Goal: Task Accomplishment & Management: Manage account settings

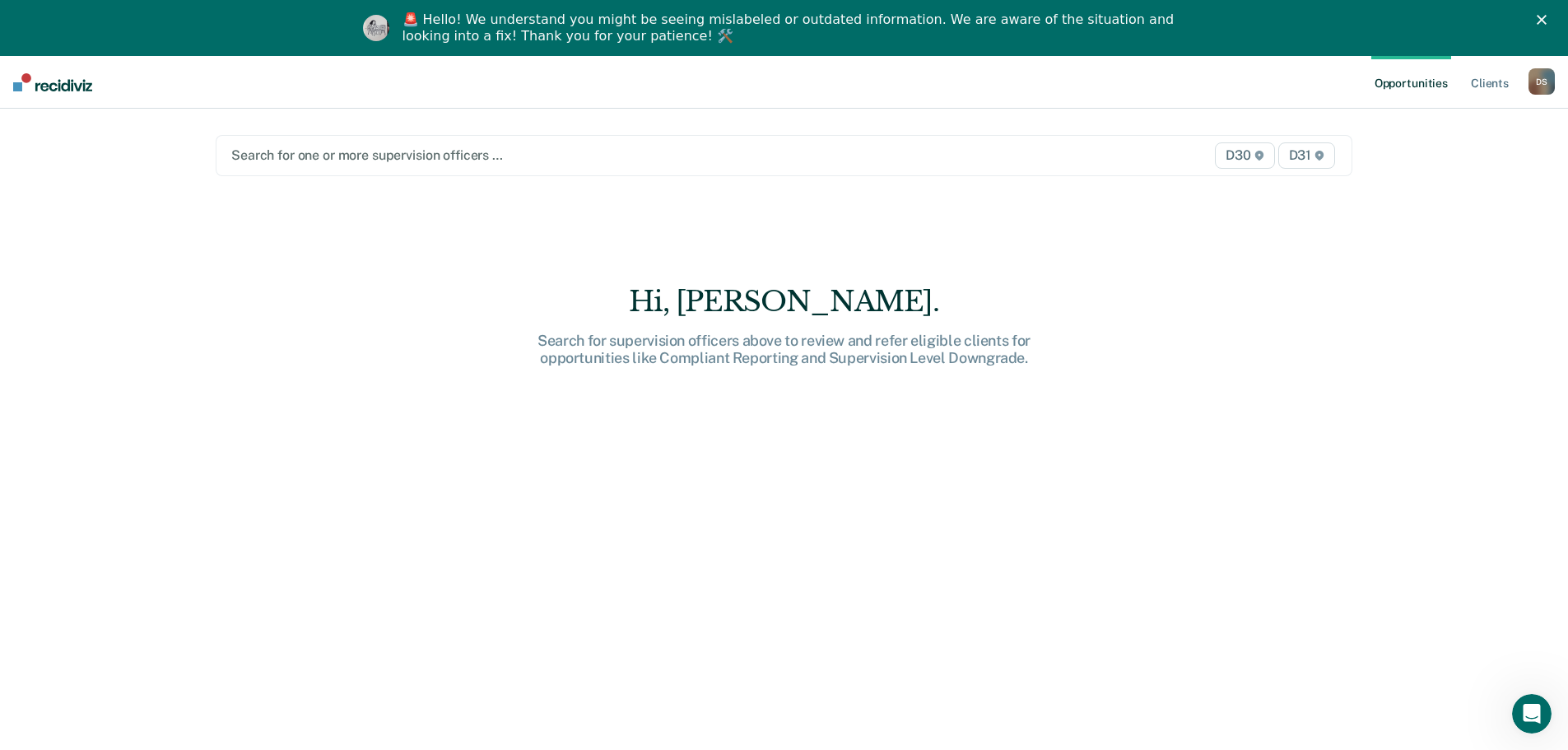
click at [309, 158] on div at bounding box center [617, 155] width 773 height 19
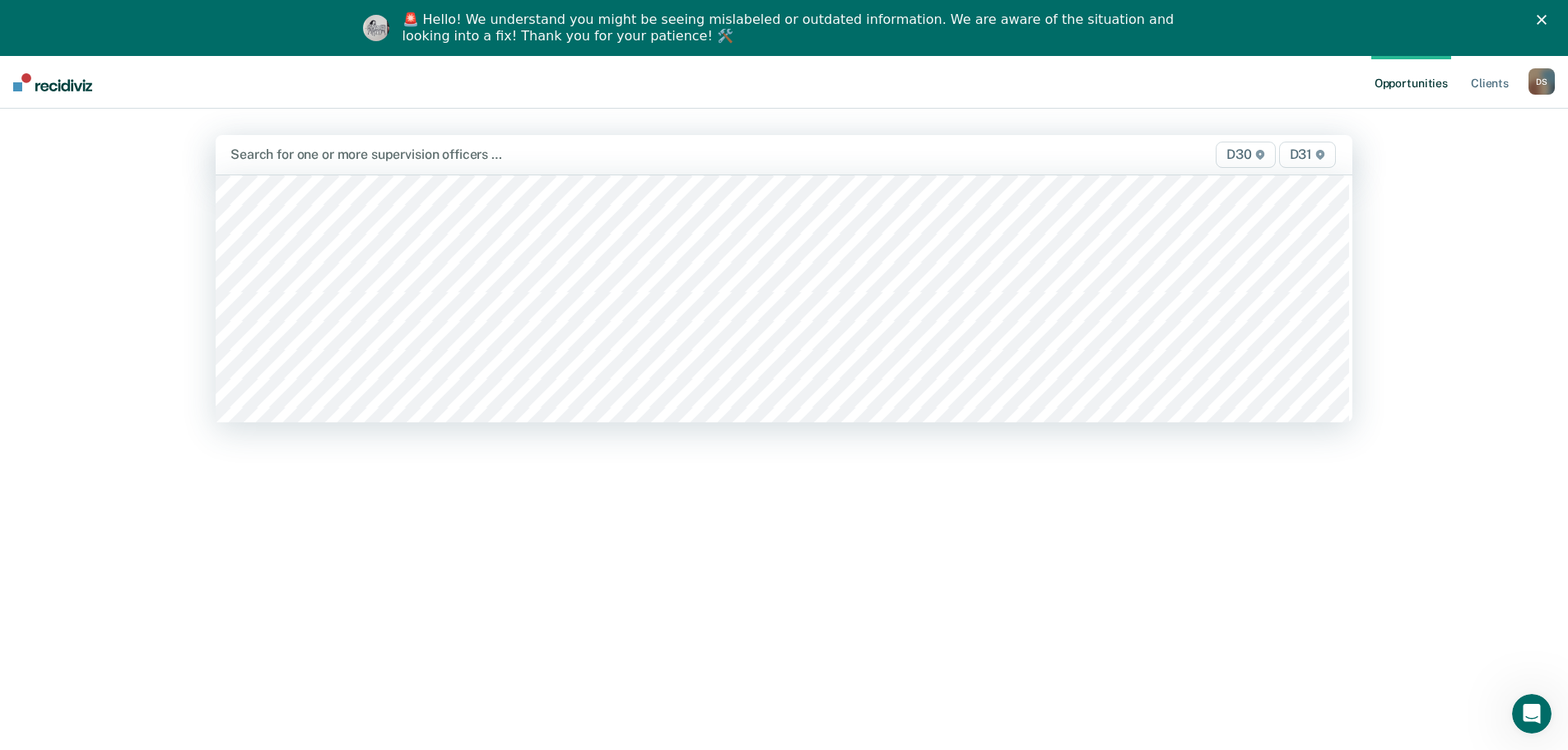
scroll to position [2058, 0]
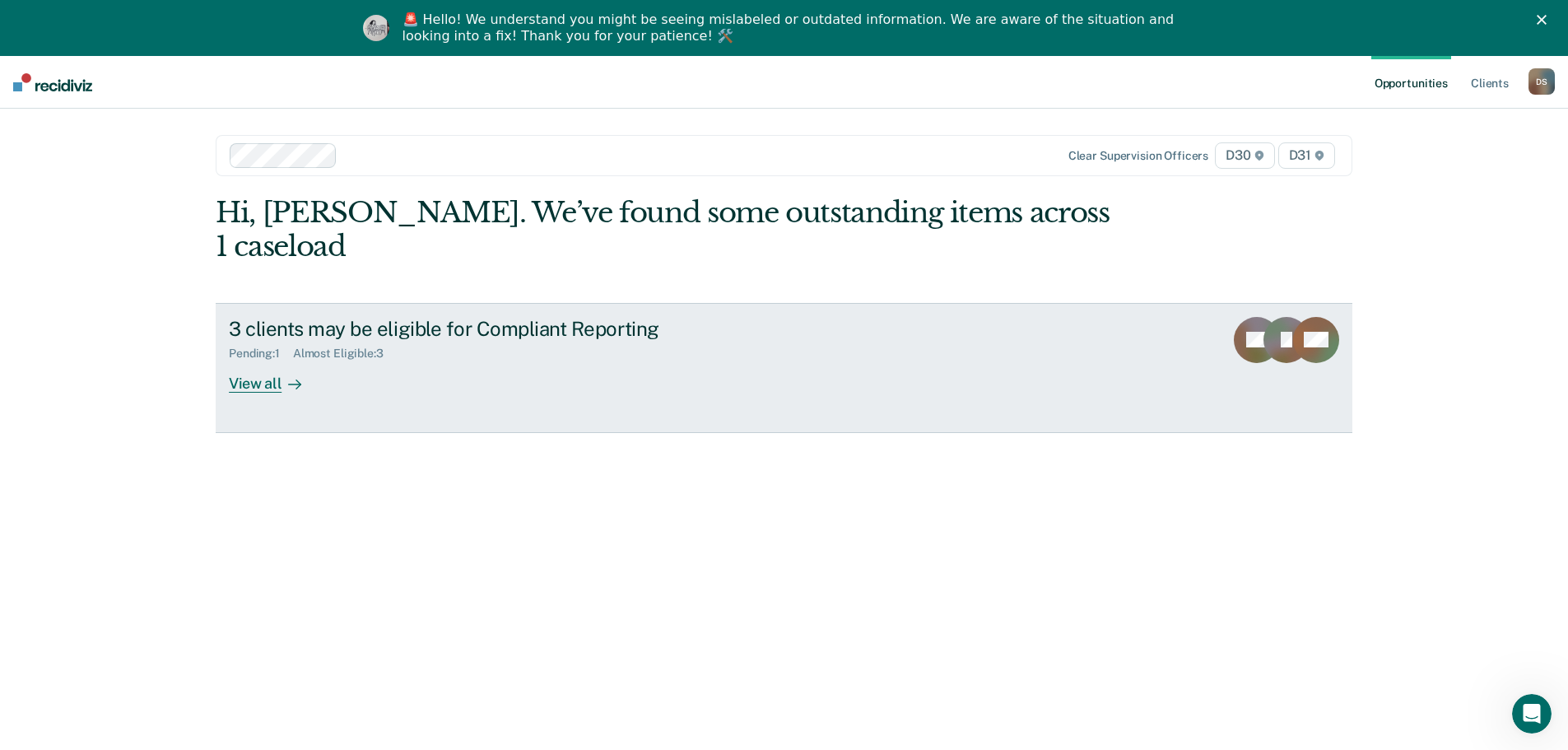
click at [256, 360] on div "View all" at bounding box center [275, 376] width 92 height 32
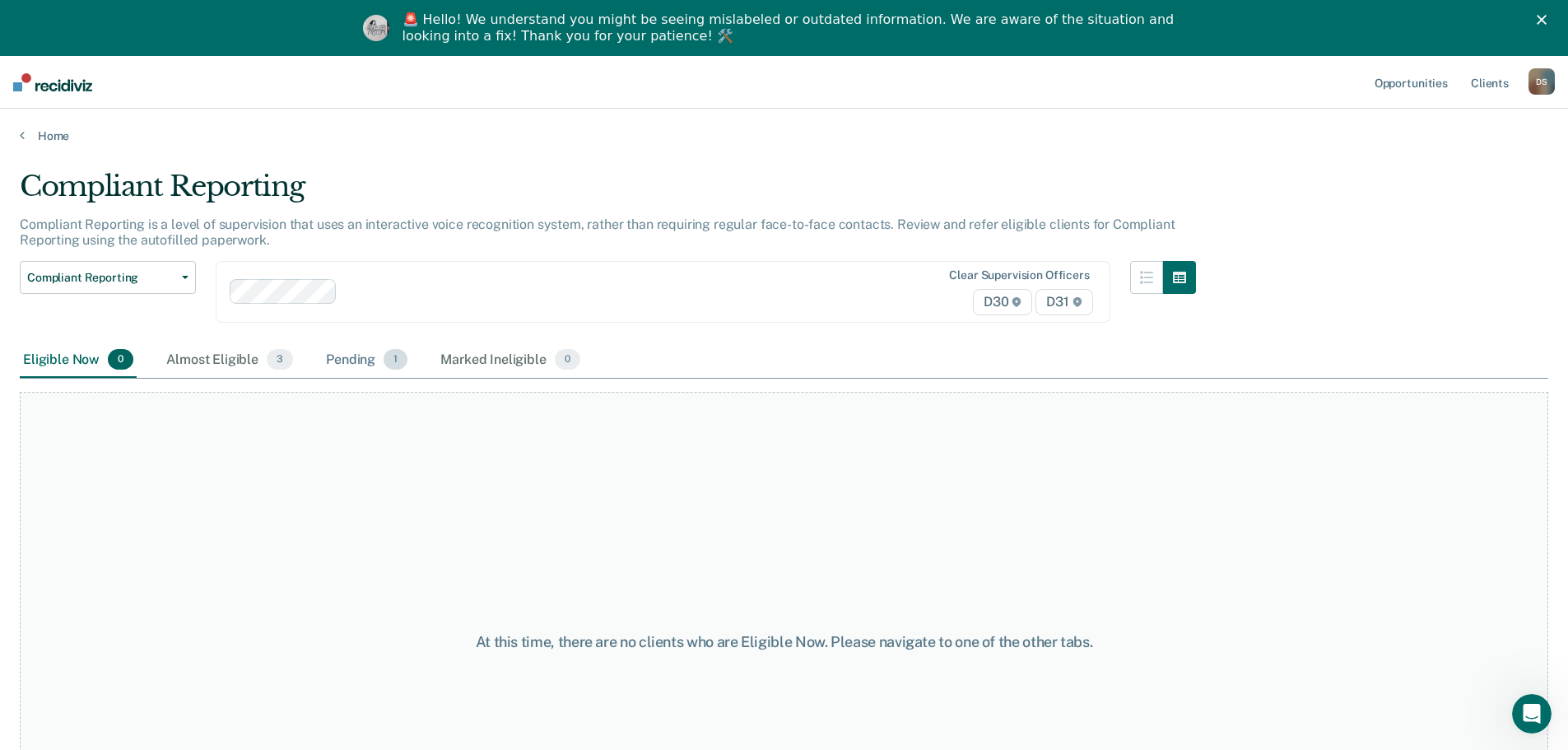
click at [358, 366] on div "Pending 1" at bounding box center [366, 360] width 88 height 36
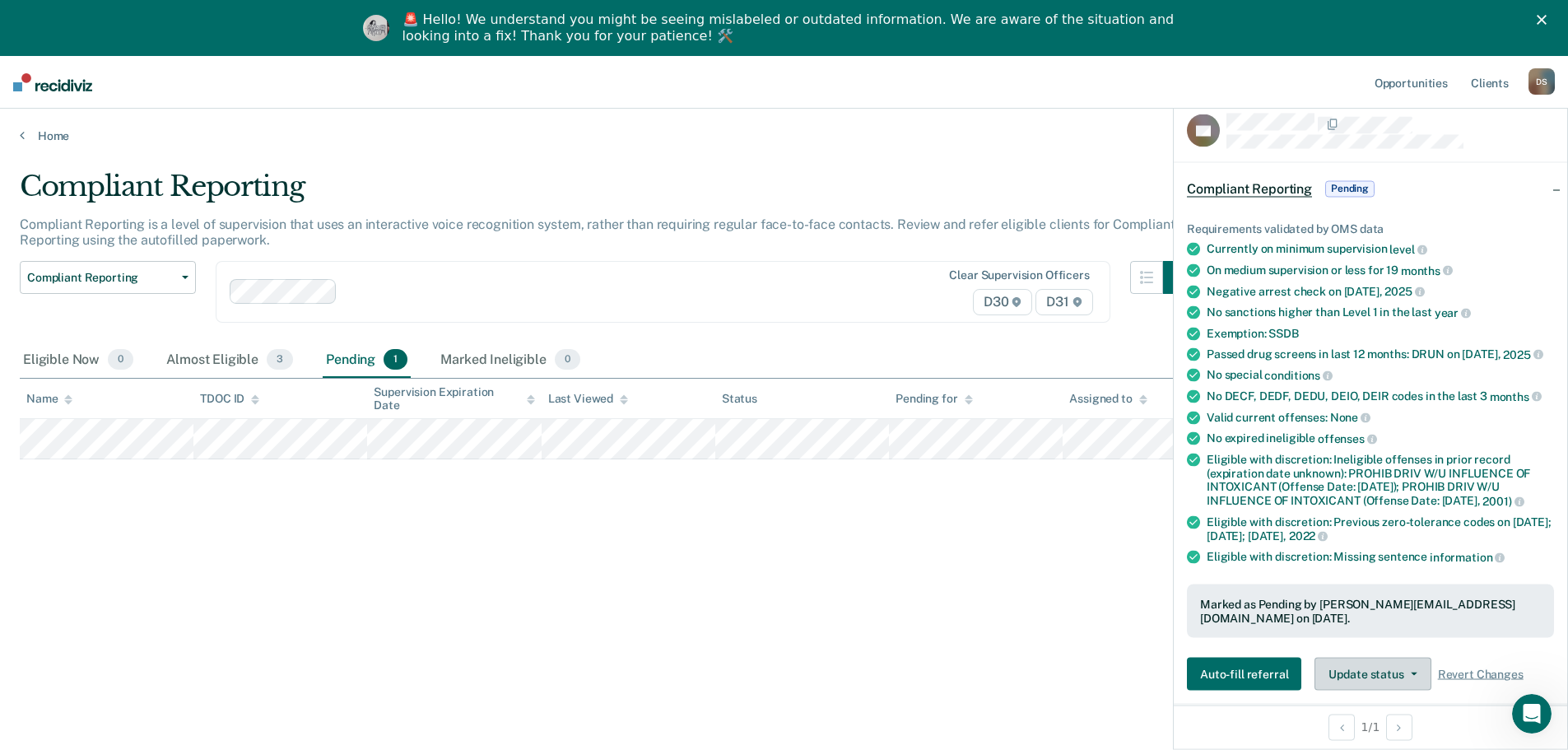
click at [1339, 662] on button "Update status" at bounding box center [1373, 674] width 116 height 33
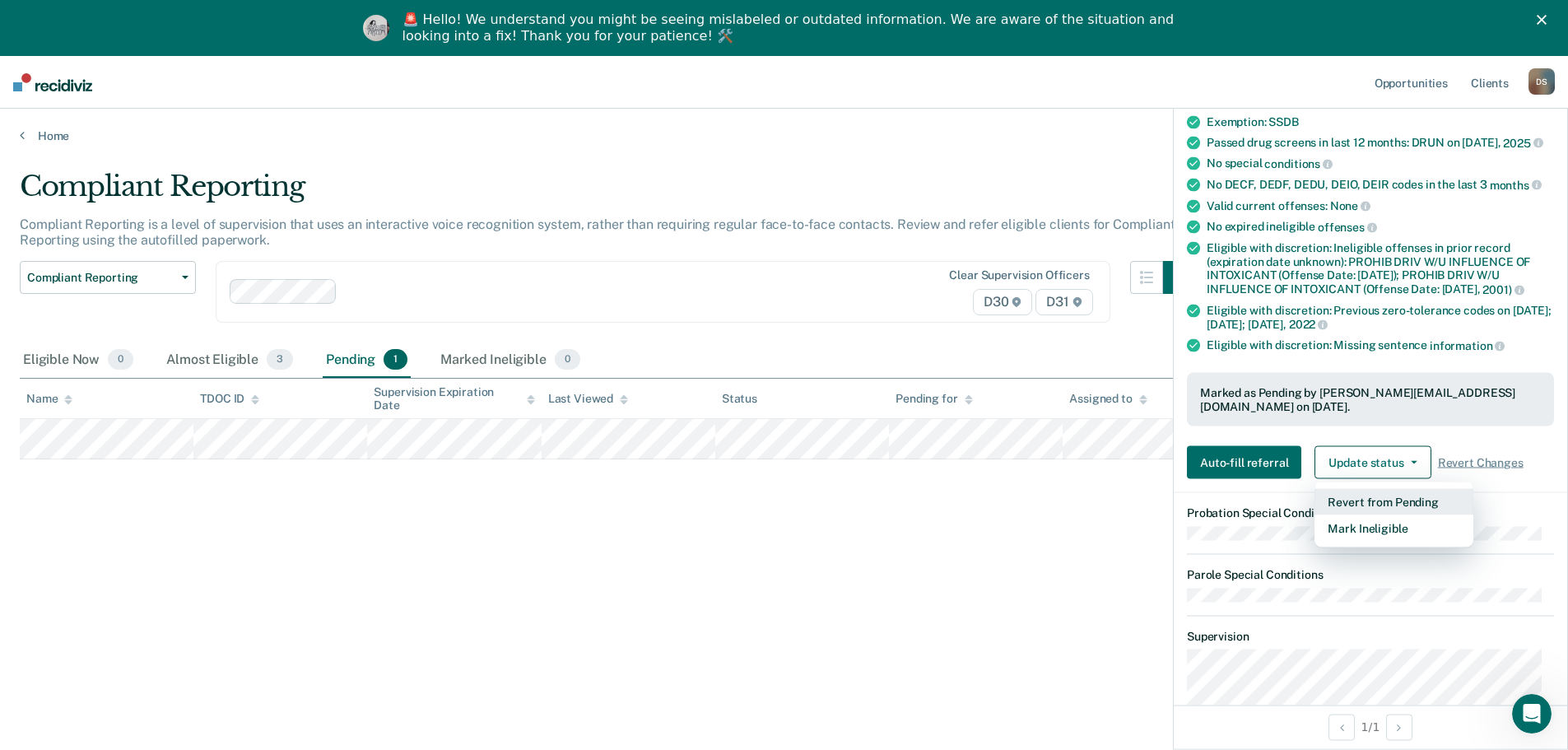
scroll to position [254, 0]
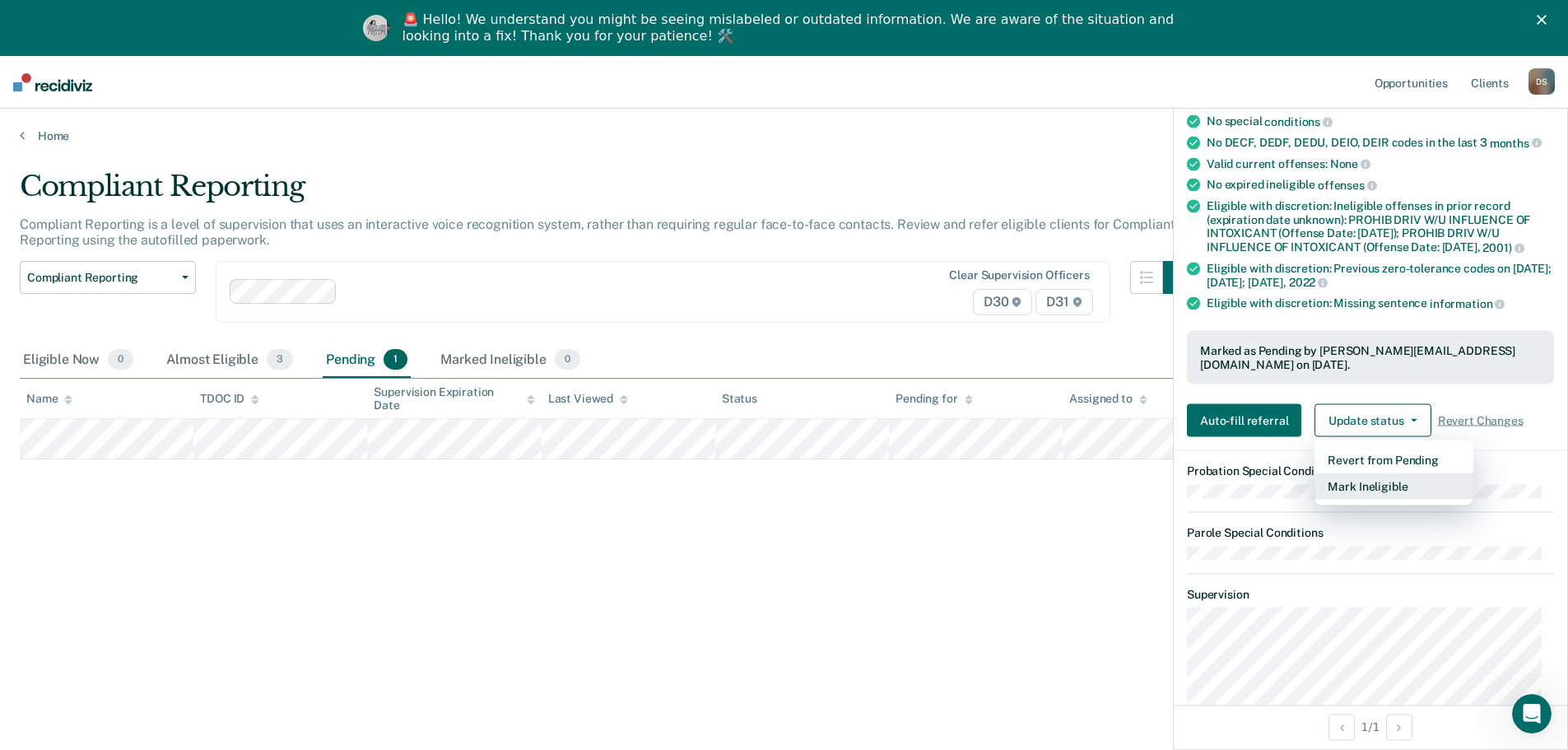
click at [1353, 482] on button "Mark Ineligible" at bounding box center [1394, 487] width 158 height 26
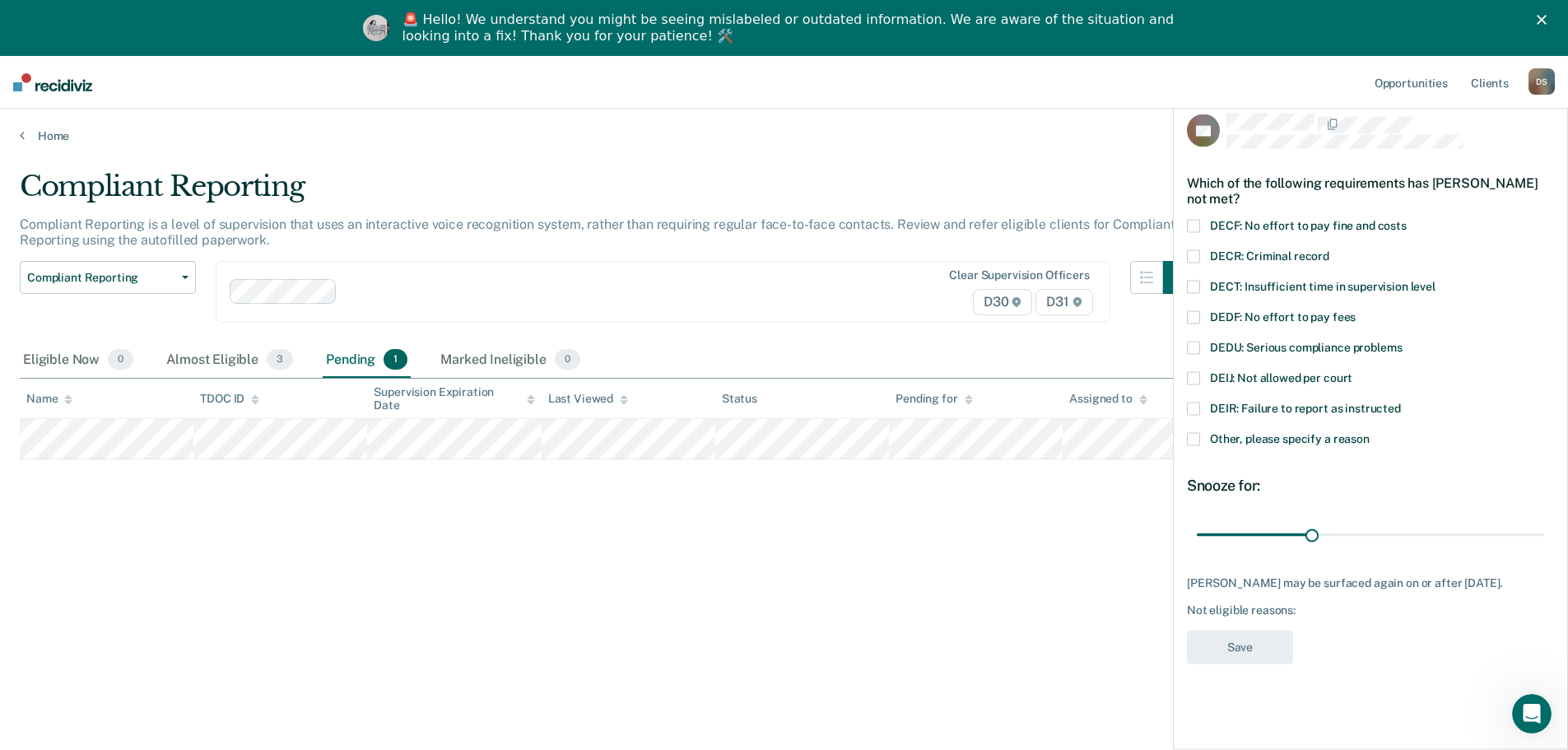
click at [1252, 437] on span "Other, please specify a reason" at bounding box center [1290, 439] width 159 height 13
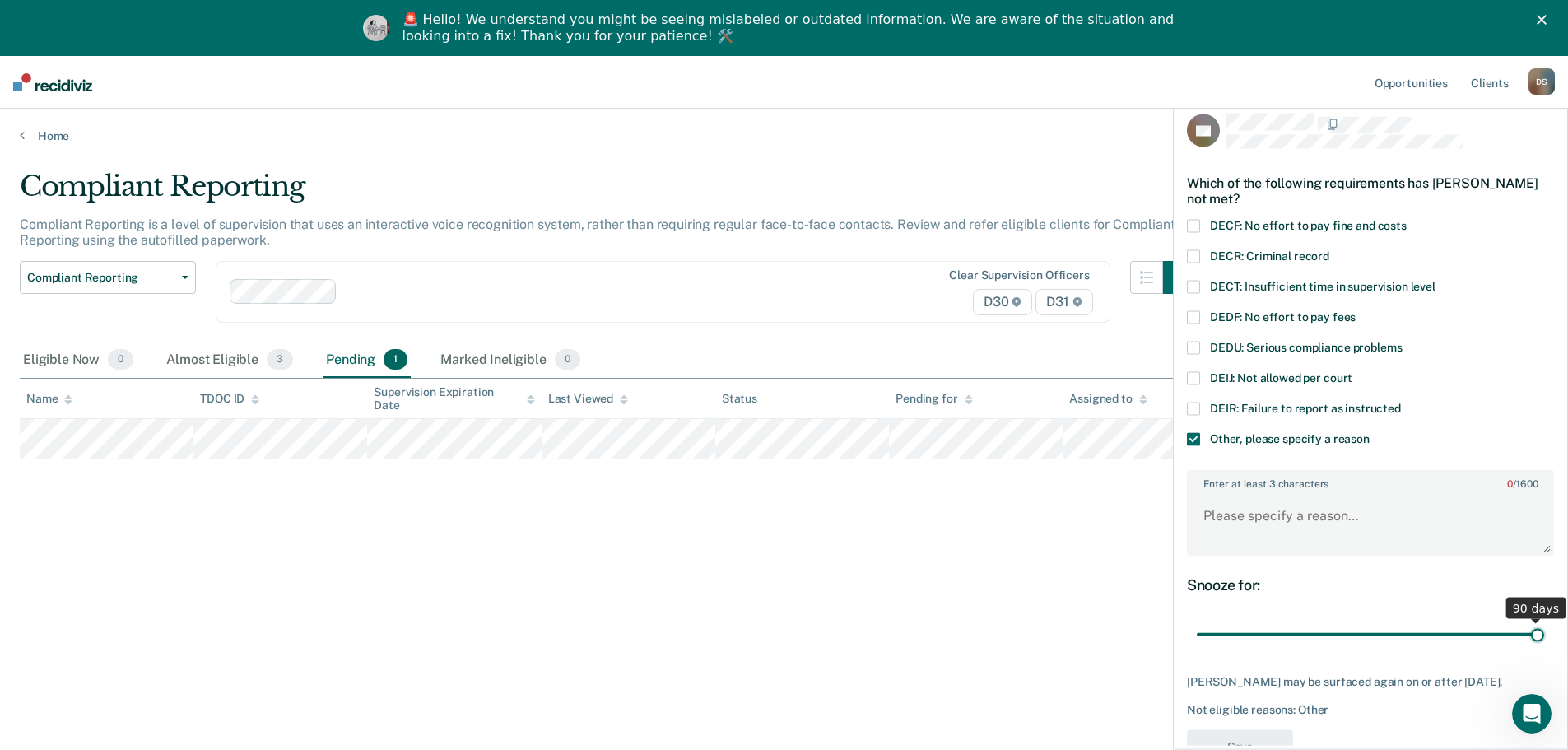
drag, startPoint x: 1307, startPoint y: 636, endPoint x: 1589, endPoint y: 636, distance: 282.0
type input "90"
click at [1544, 636] on input "range" at bounding box center [1371, 634] width 347 height 29
click at [1243, 518] on textarea "Enter at least 3 characters 0 / 1600" at bounding box center [1371, 524] width 364 height 61
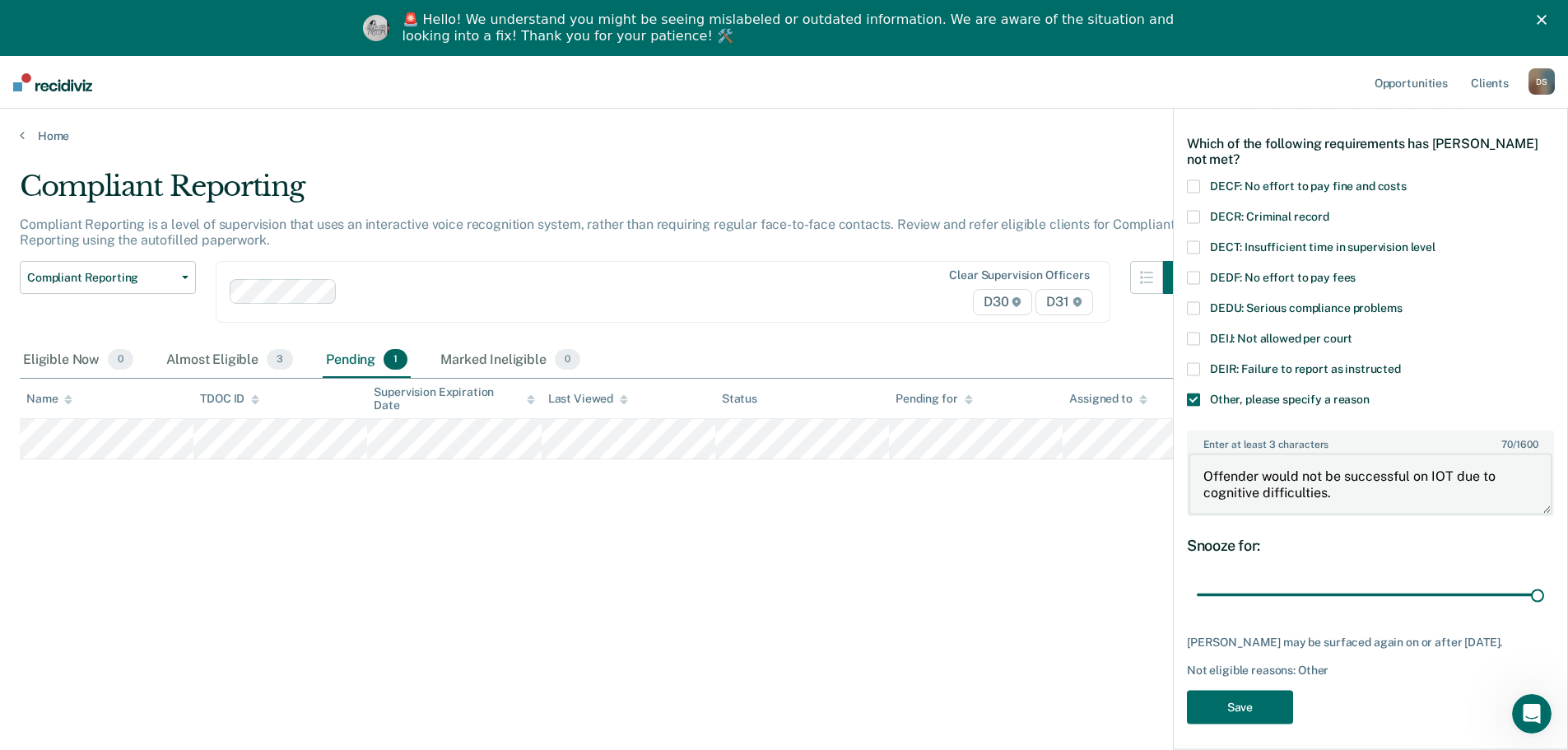
scroll to position [59, 0]
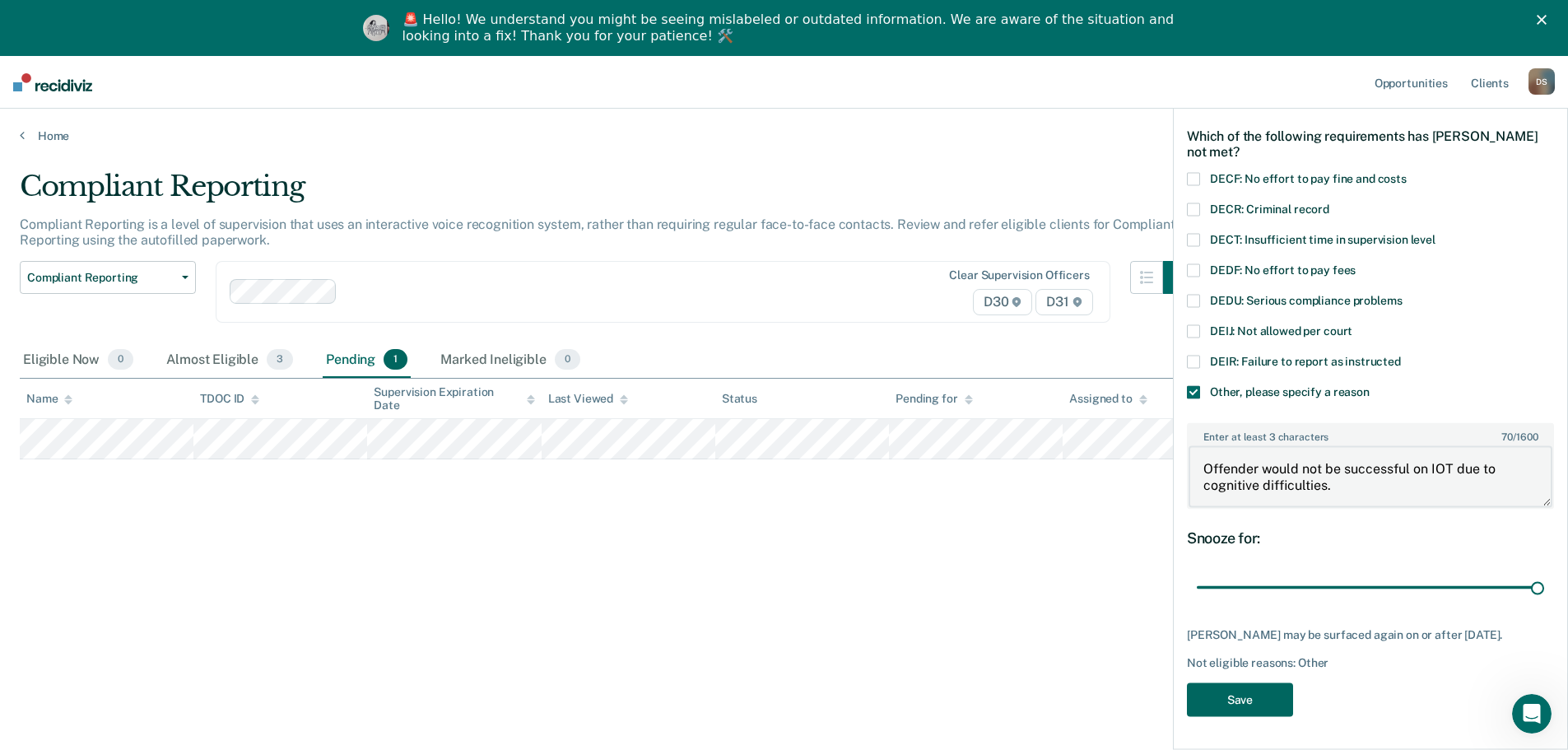
type textarea "Offender would not be successful on IOT due to cognitive difficulties."
click at [1247, 688] on button "Save" at bounding box center [1240, 699] width 107 height 34
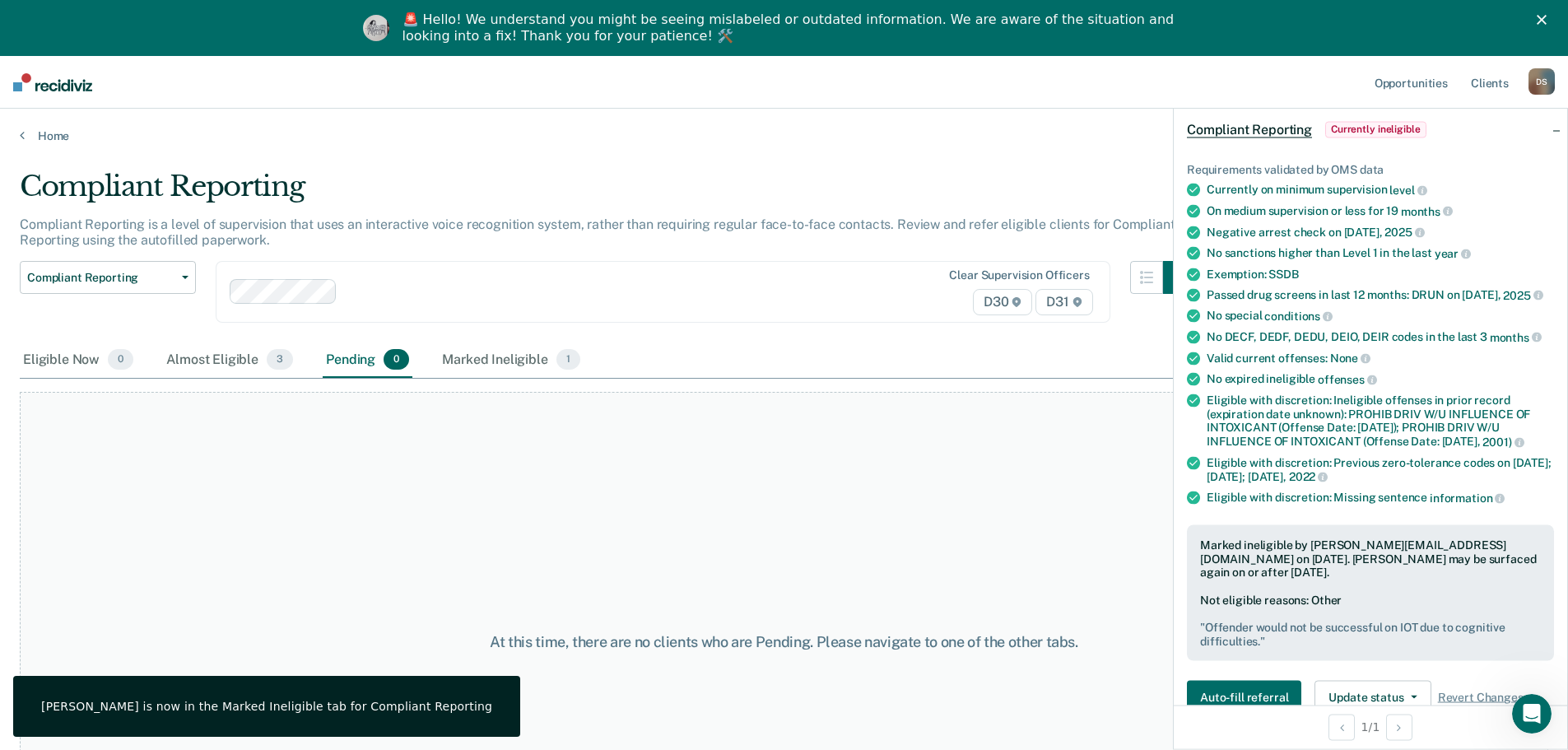
click at [853, 484] on div "At this time, there are no clients who are Pending. Please navigate to one of t…" at bounding box center [784, 642] width 1528 height 500
click at [1105, 479] on div "At this time, there are no clients who are Pending. Please navigate to one of t…" at bounding box center [784, 642] width 1528 height 500
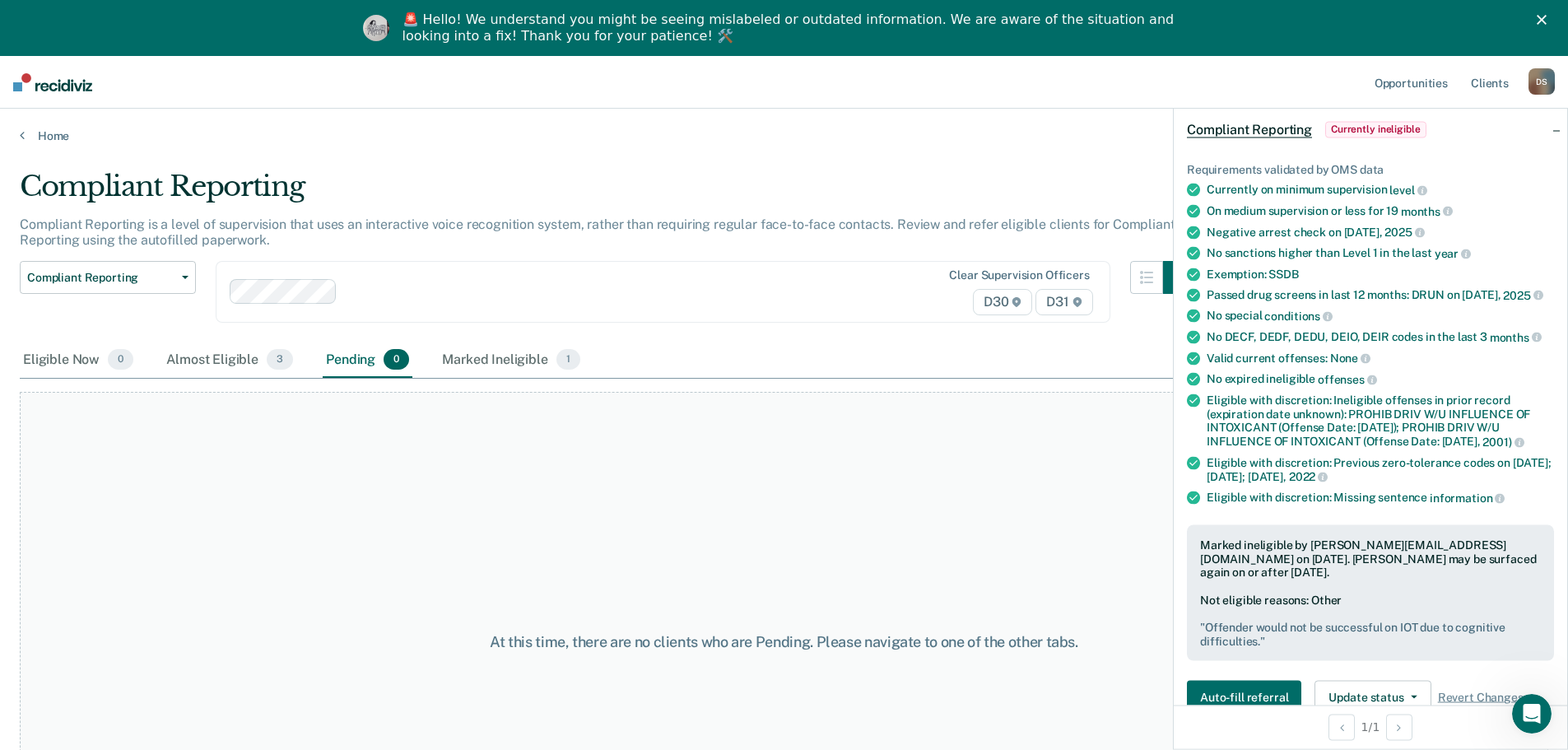
click at [1545, 126] on div "Compliant Reporting Currently ineligible" at bounding box center [1370, 129] width 393 height 53
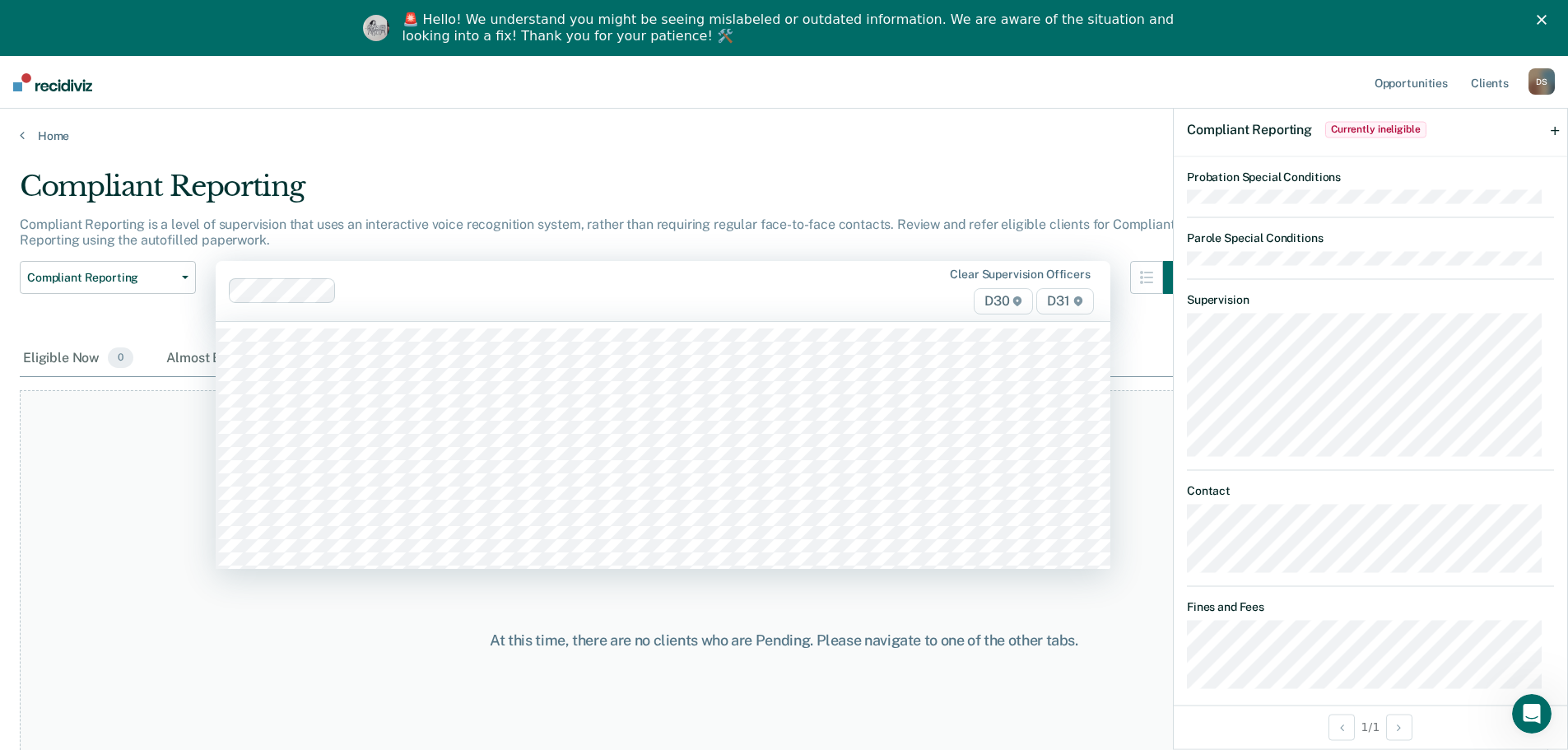
click at [678, 310] on div "Clear supervision officers D30 D31" at bounding box center [663, 292] width 895 height 60
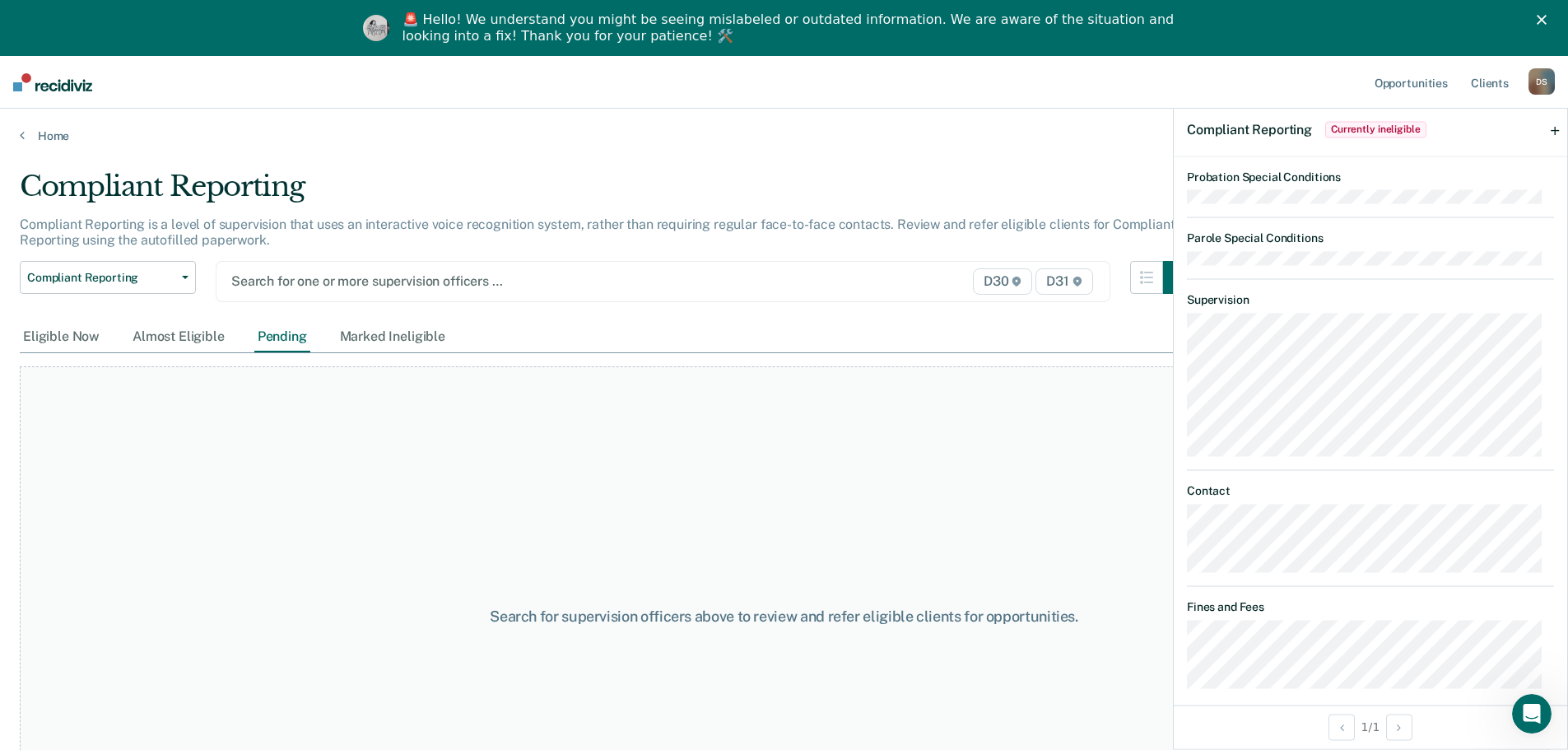
click at [307, 292] on div "Search for one or more supervision officers …" at bounding box center [532, 281] width 607 height 23
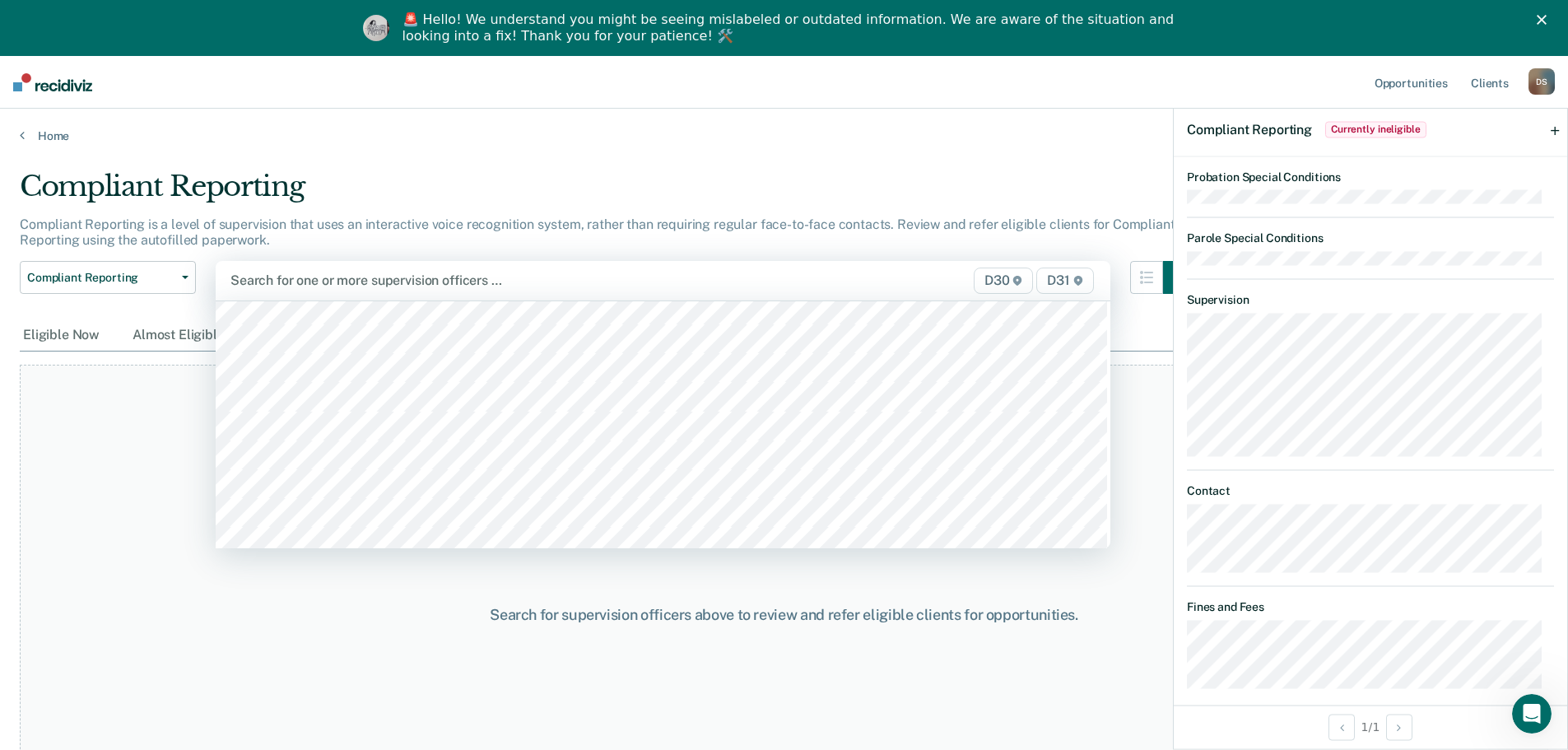
scroll to position [329, 0]
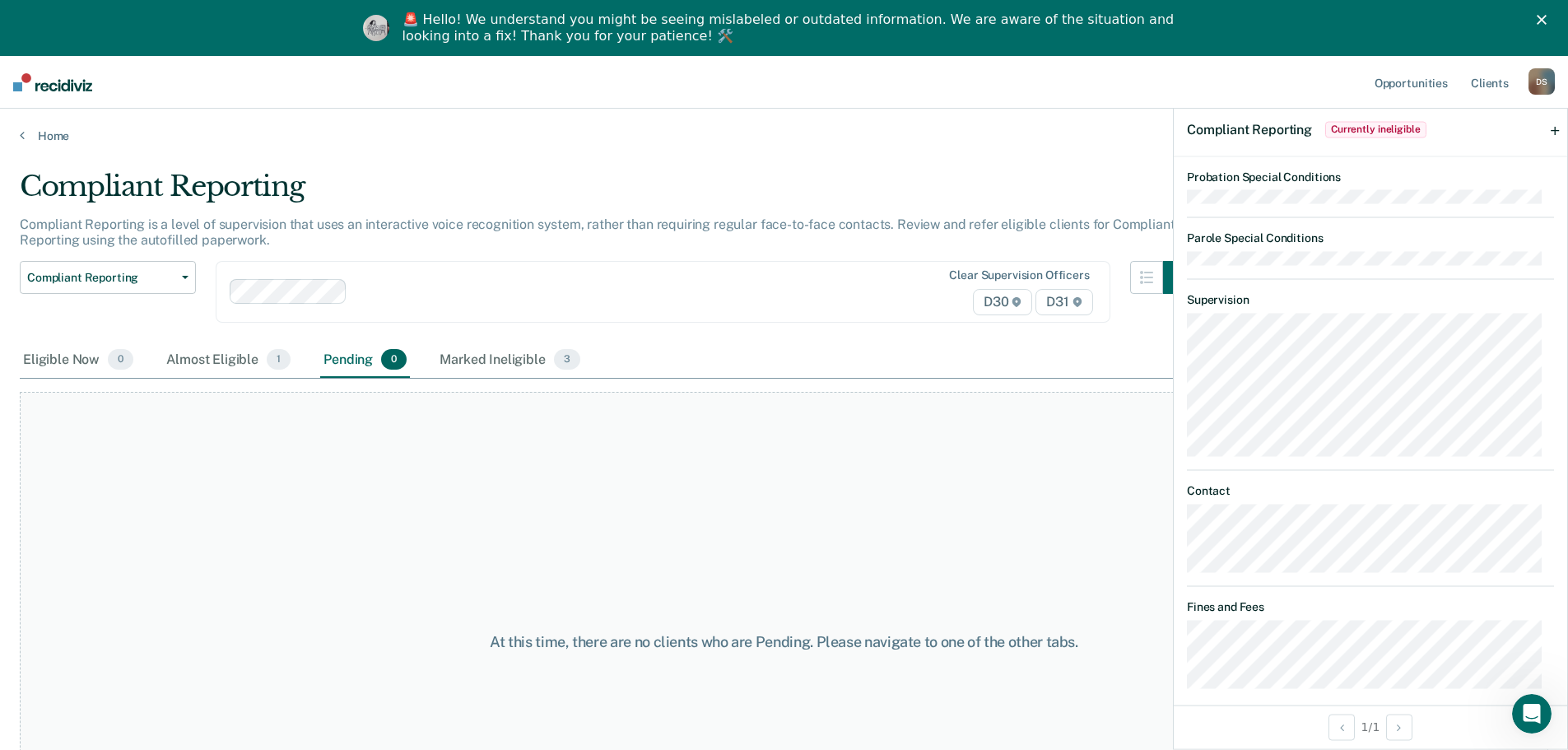
click at [1547, 17] on polygon "Close" at bounding box center [1542, 20] width 9 height 9
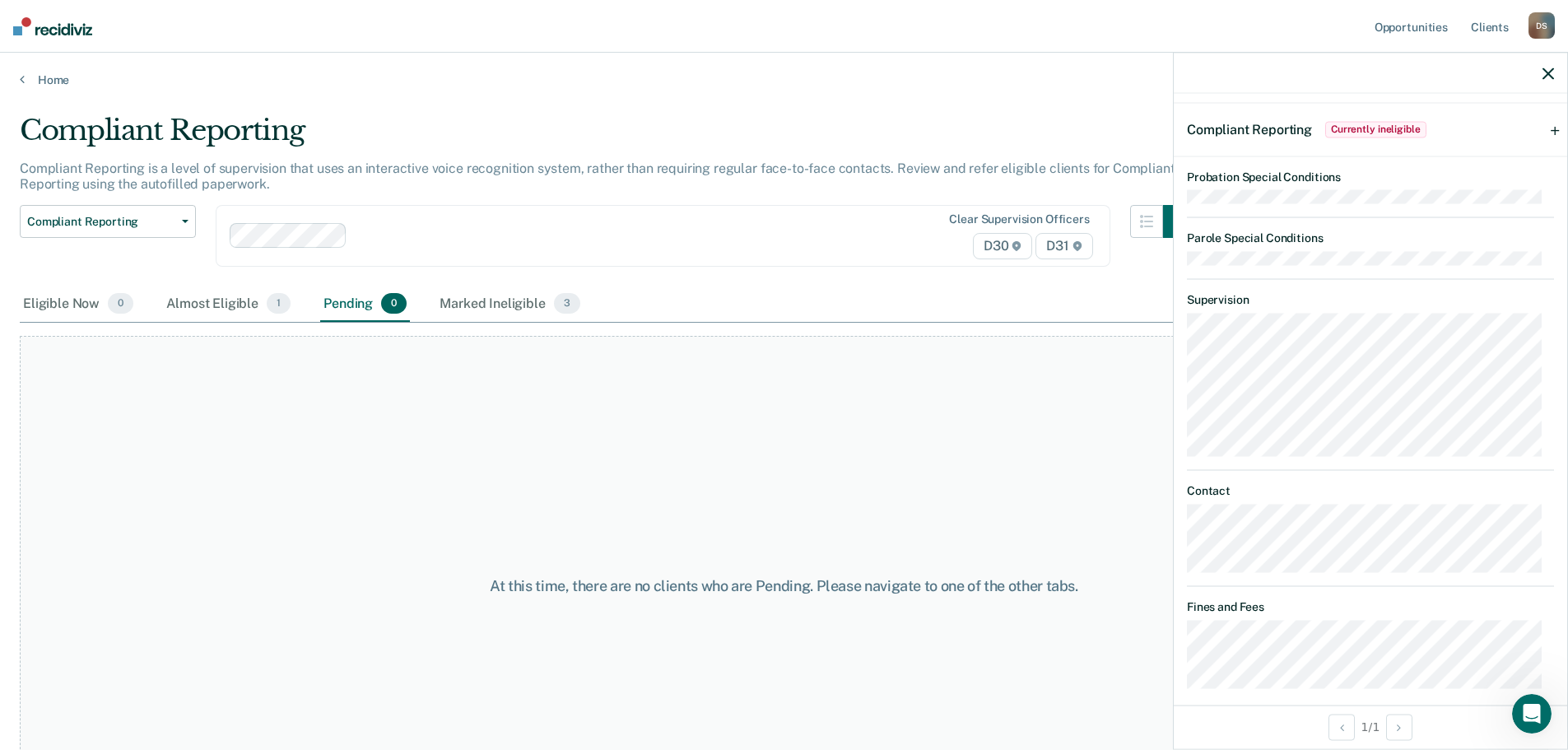
click at [1544, 75] on icon "button" at bounding box center [1548, 74] width 11 height 11
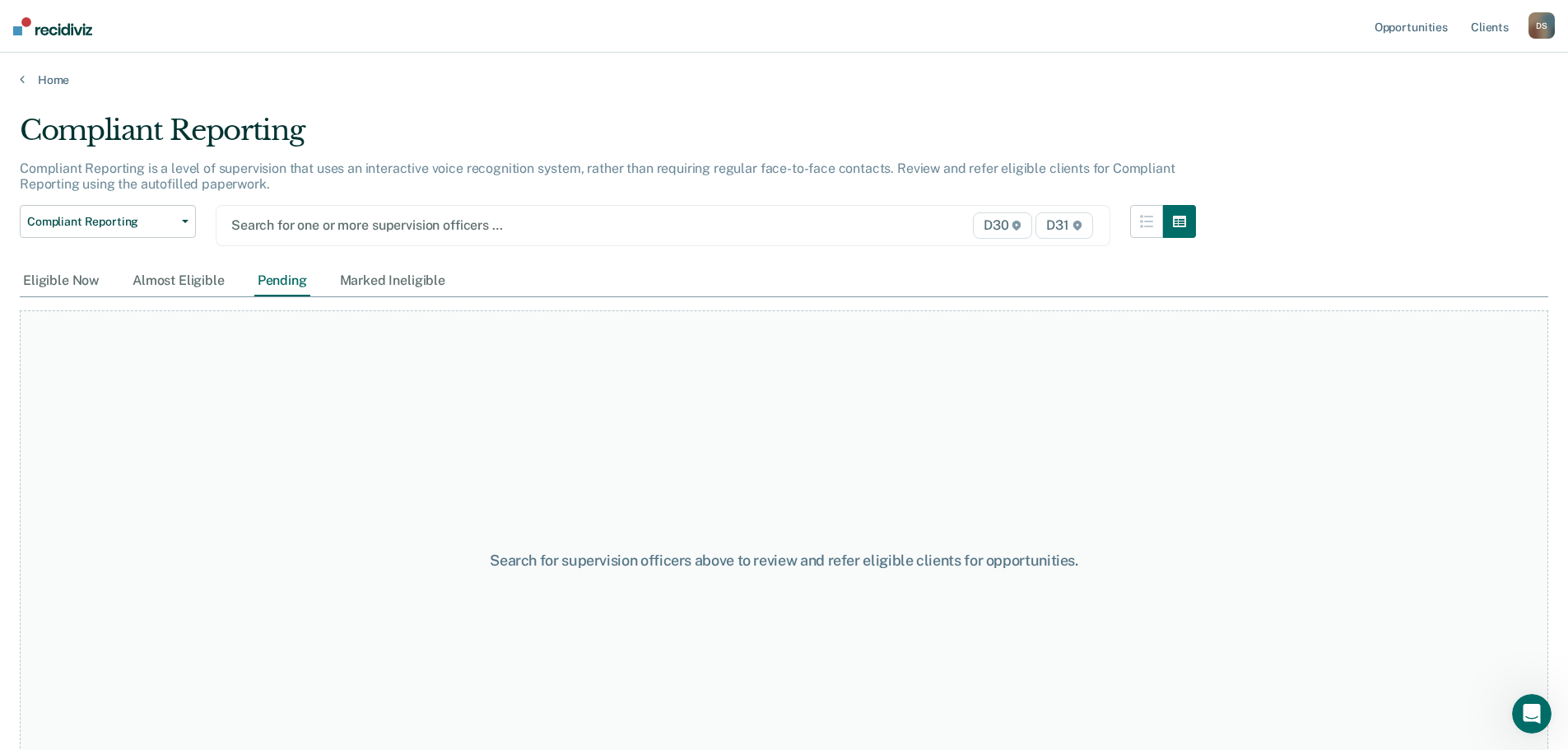
click at [332, 236] on div "Search for one or more supervision officers …" at bounding box center [532, 225] width 607 height 23
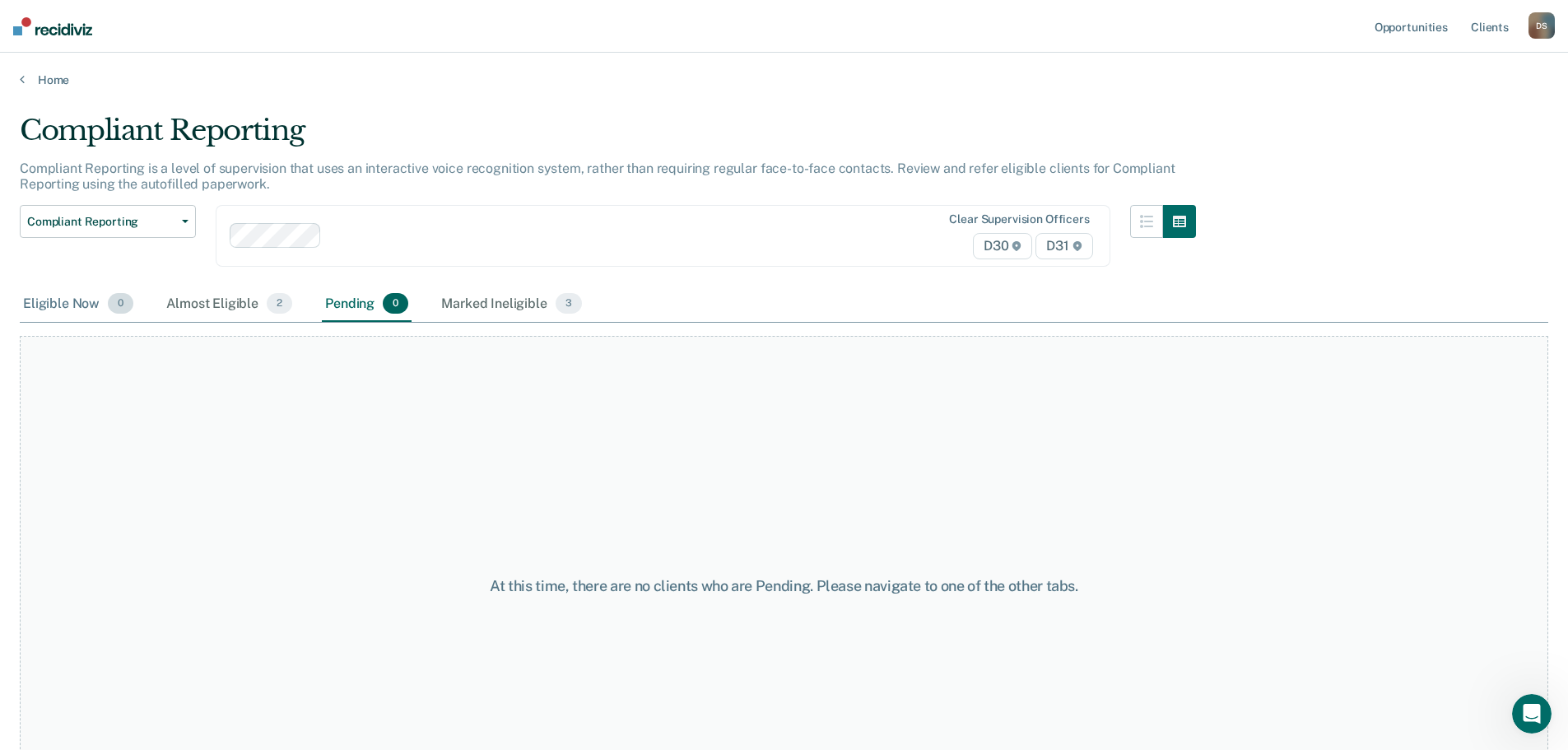
click at [81, 305] on div "Eligible Now 0" at bounding box center [78, 305] width 117 height 36
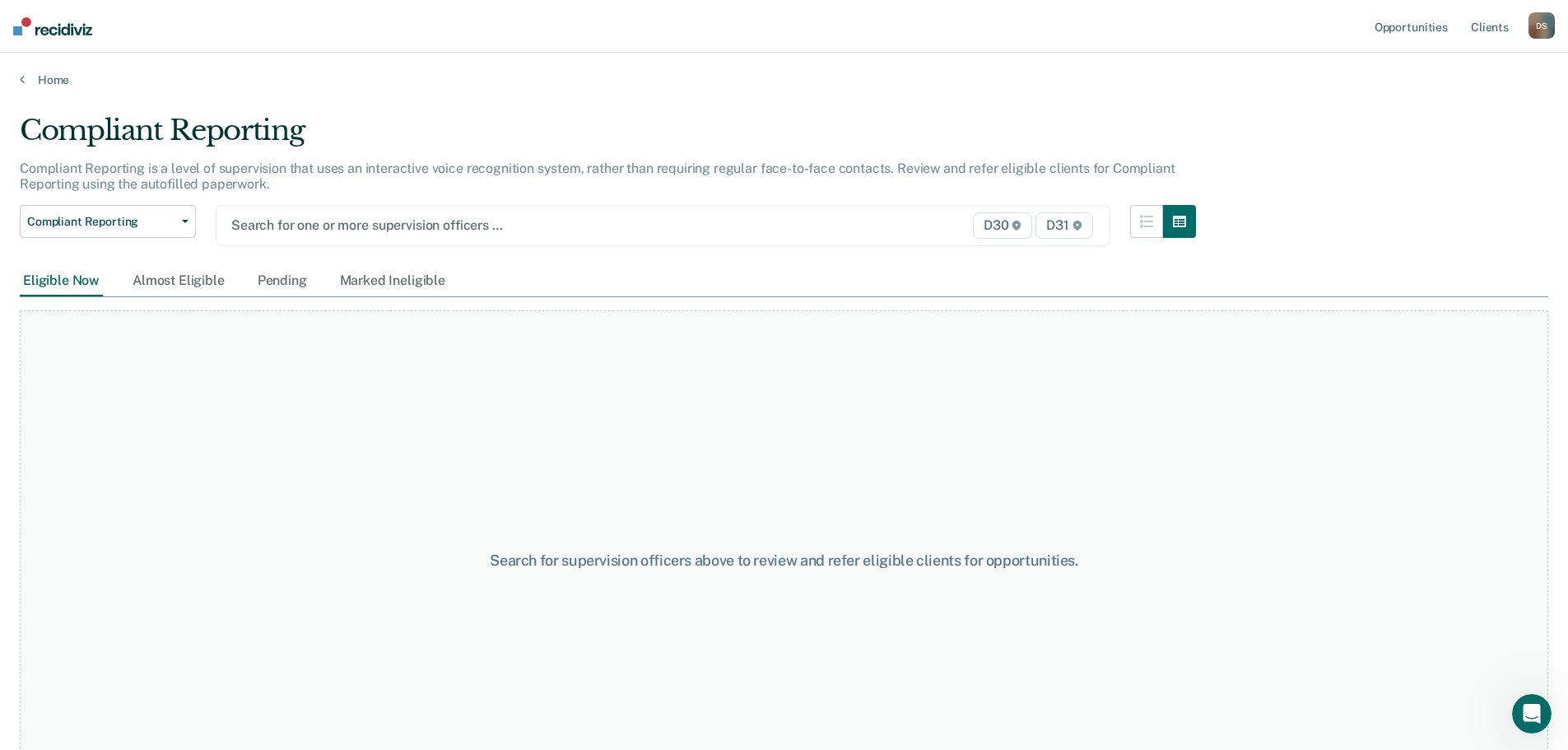
click at [310, 236] on div "Search for one or more supervision officers …" at bounding box center [532, 225] width 607 height 23
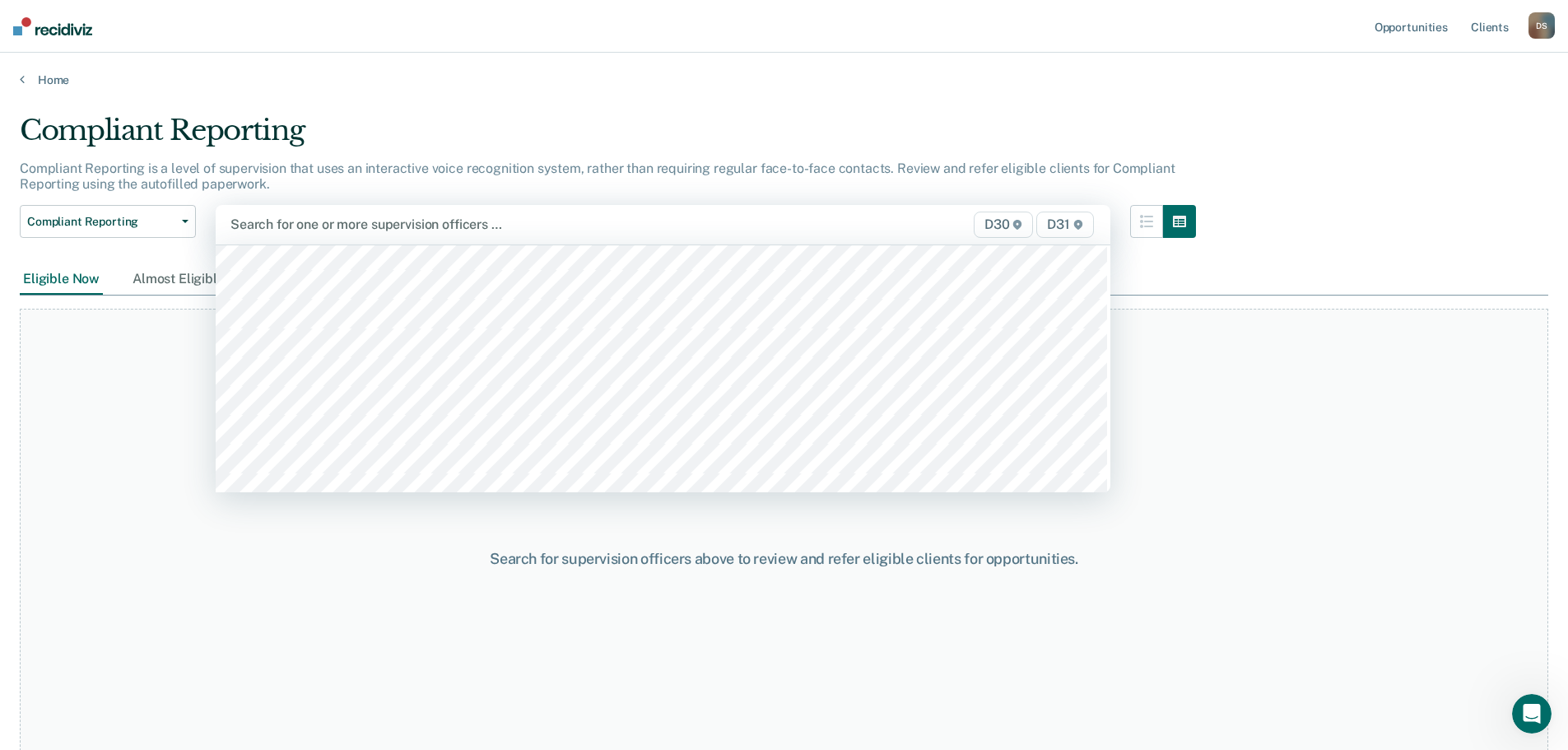
scroll to position [411, 0]
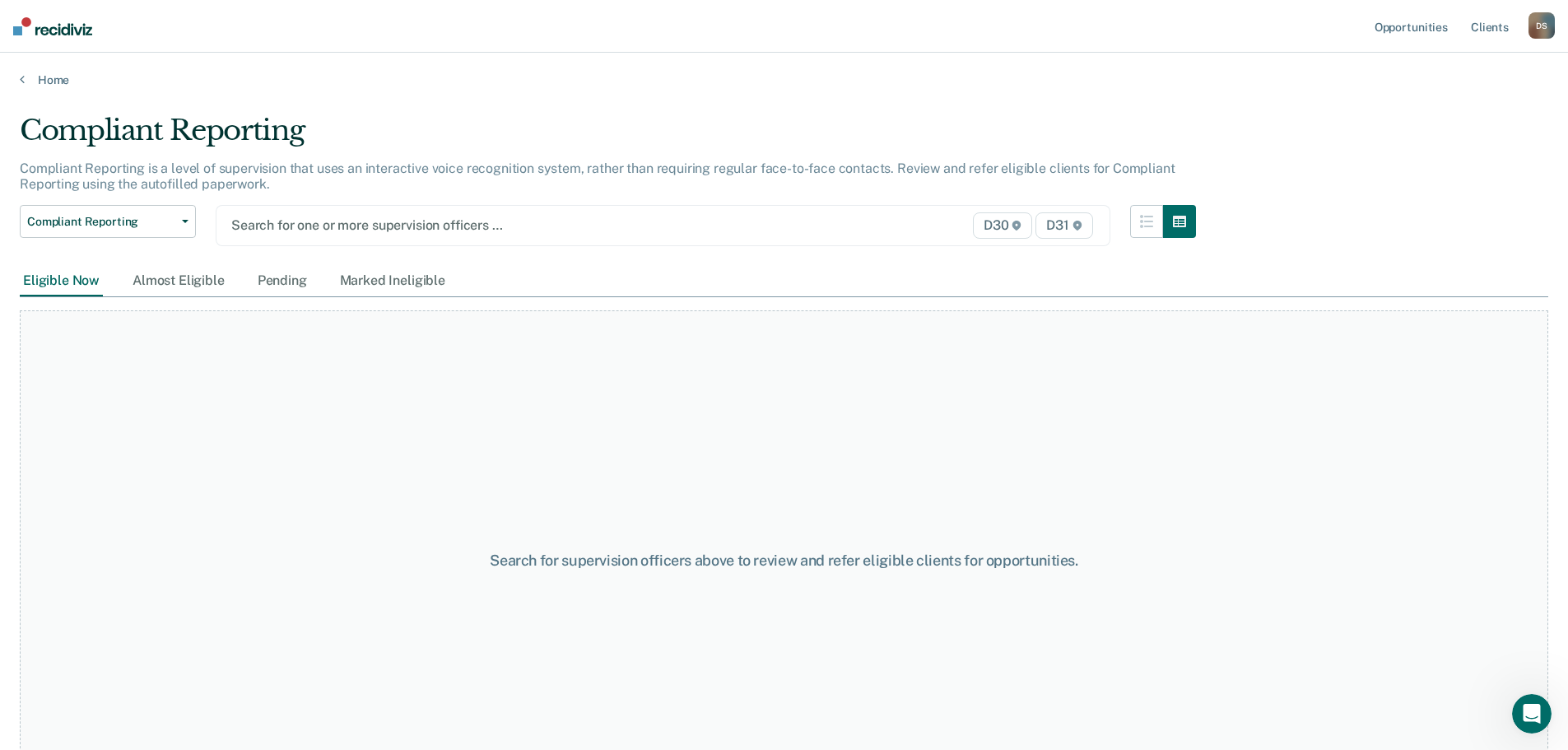
click at [352, 234] on div at bounding box center [533, 225] width 604 height 19
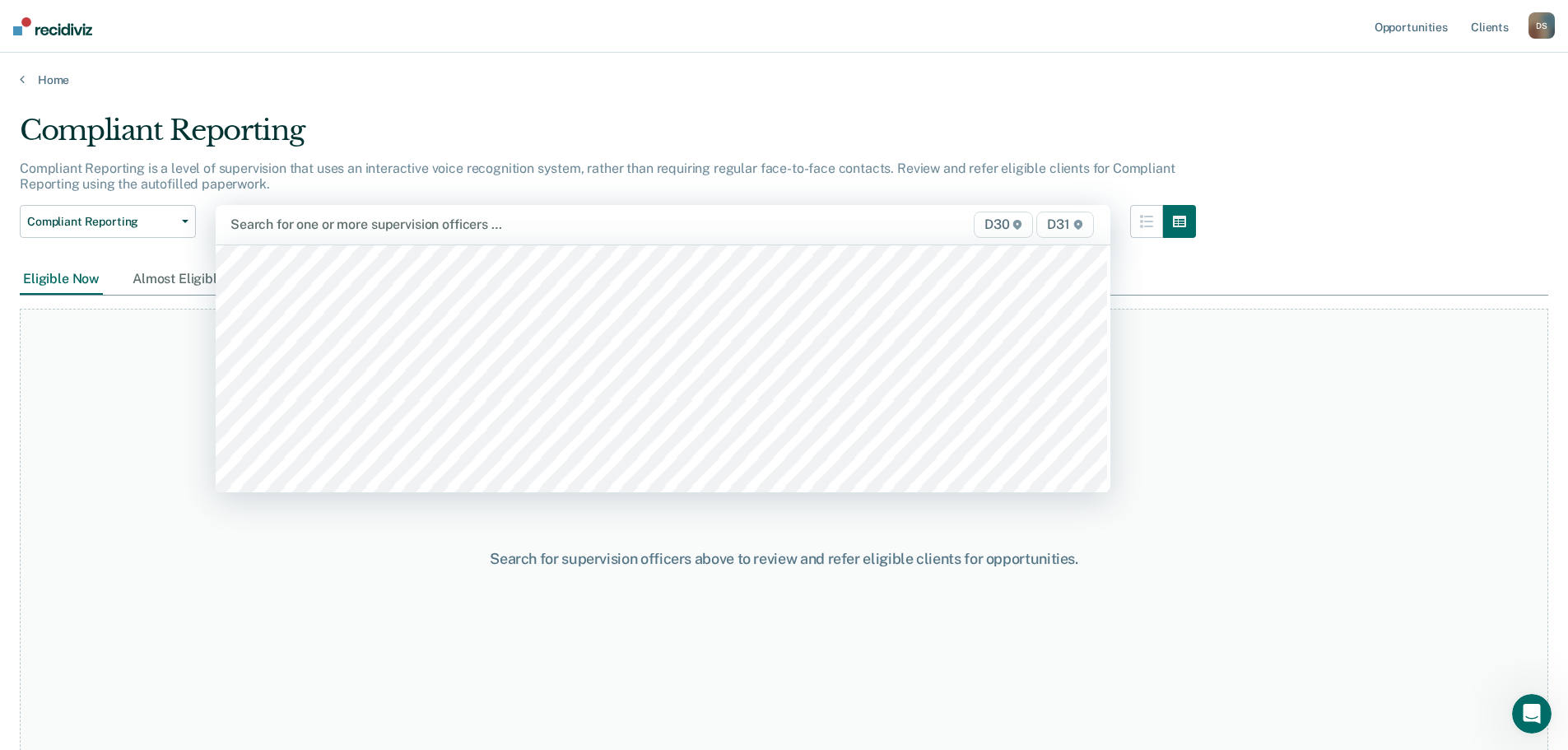
scroll to position [658, 0]
click at [338, 231] on div at bounding box center [532, 225] width 604 height 19
click at [329, 234] on div at bounding box center [532, 225] width 604 height 19
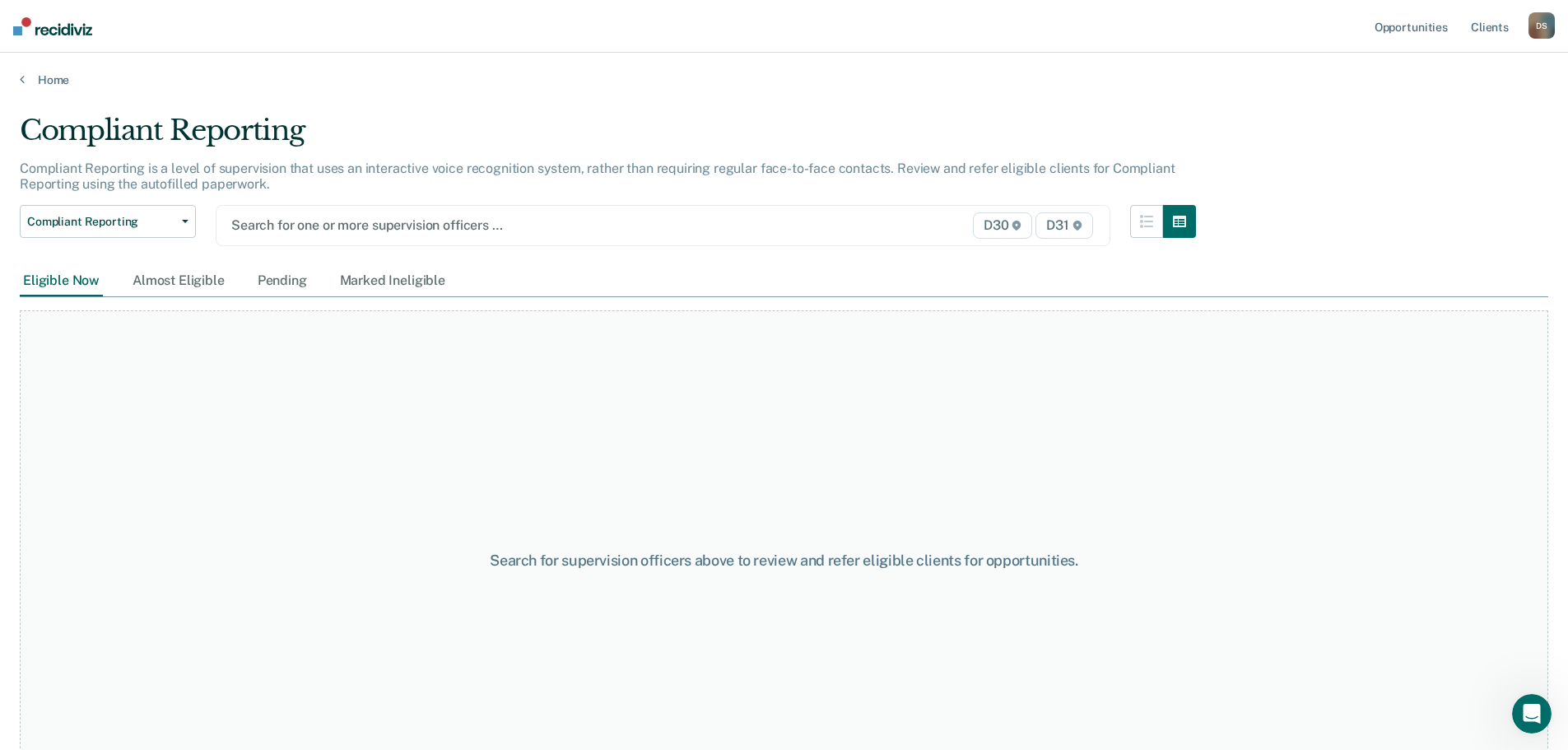
click at [326, 236] on div "Search for one or more supervision officers …" at bounding box center [532, 225] width 607 height 23
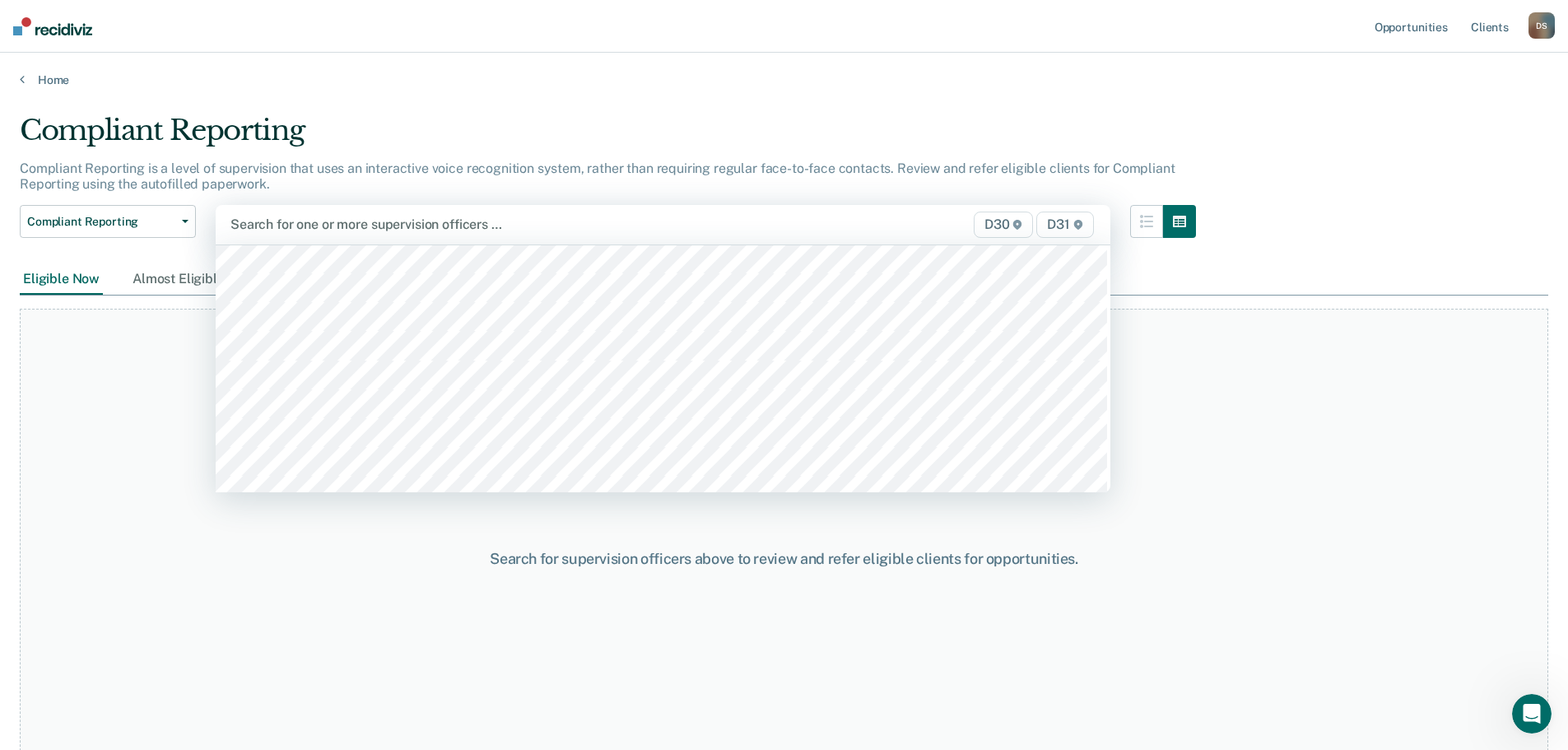
scroll to position [988, 0]
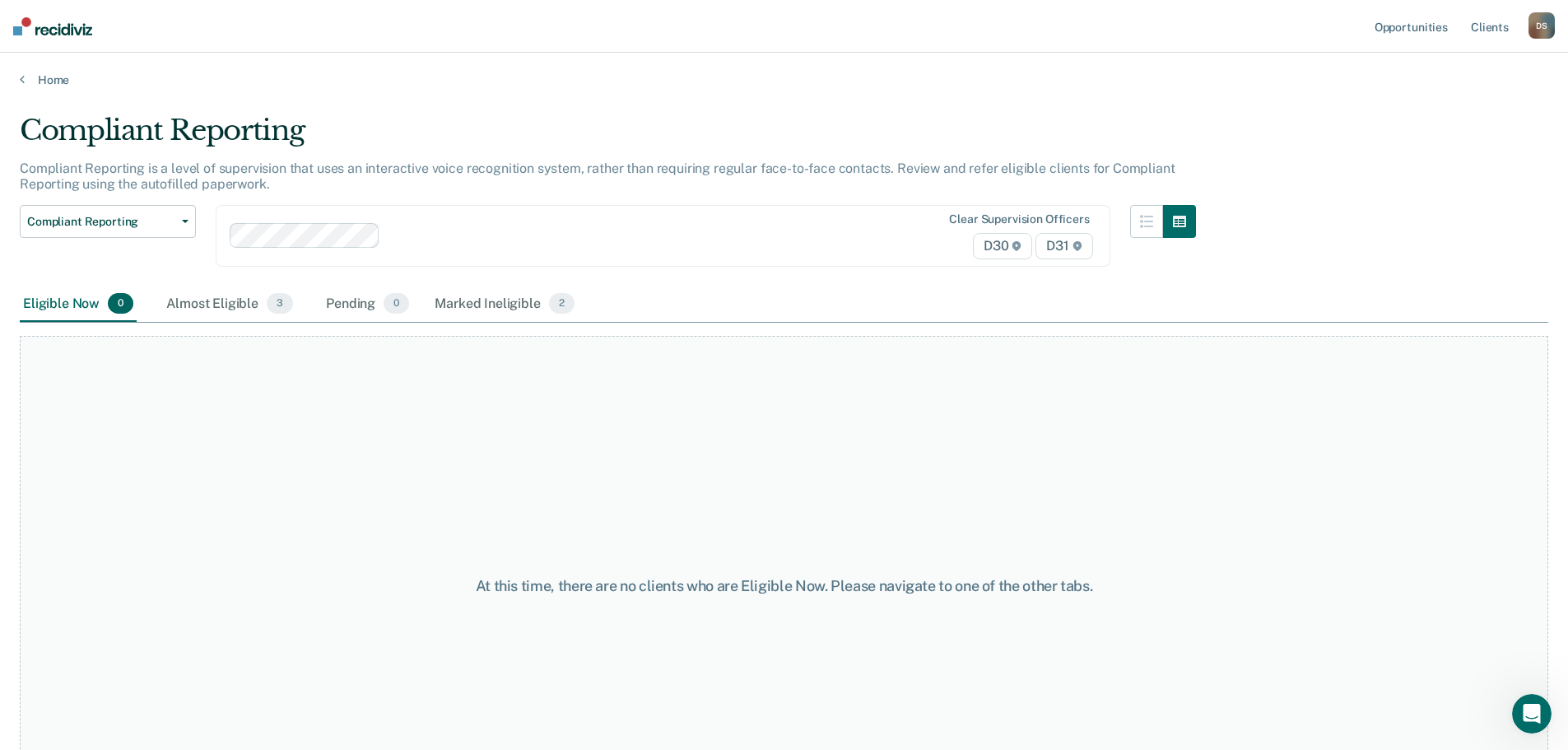
drag, startPoint x: 462, startPoint y: 305, endPoint x: 455, endPoint y: 374, distance: 69.4
click at [455, 374] on div "Compliant Reporting Compliant Reporting is a level of supervision that uses an …" at bounding box center [784, 370] width 1528 height 513
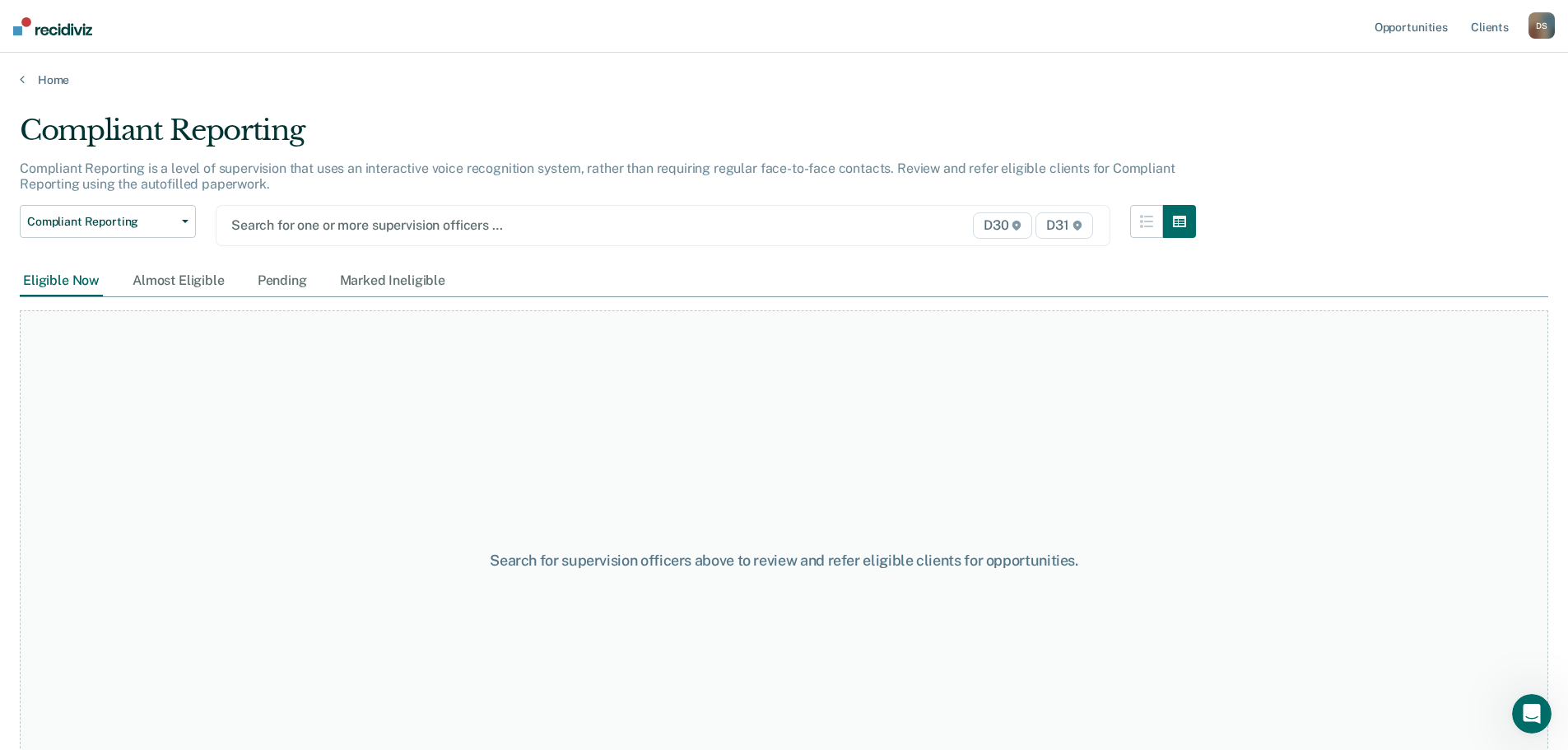
click at [365, 233] on div at bounding box center [533, 225] width 604 height 19
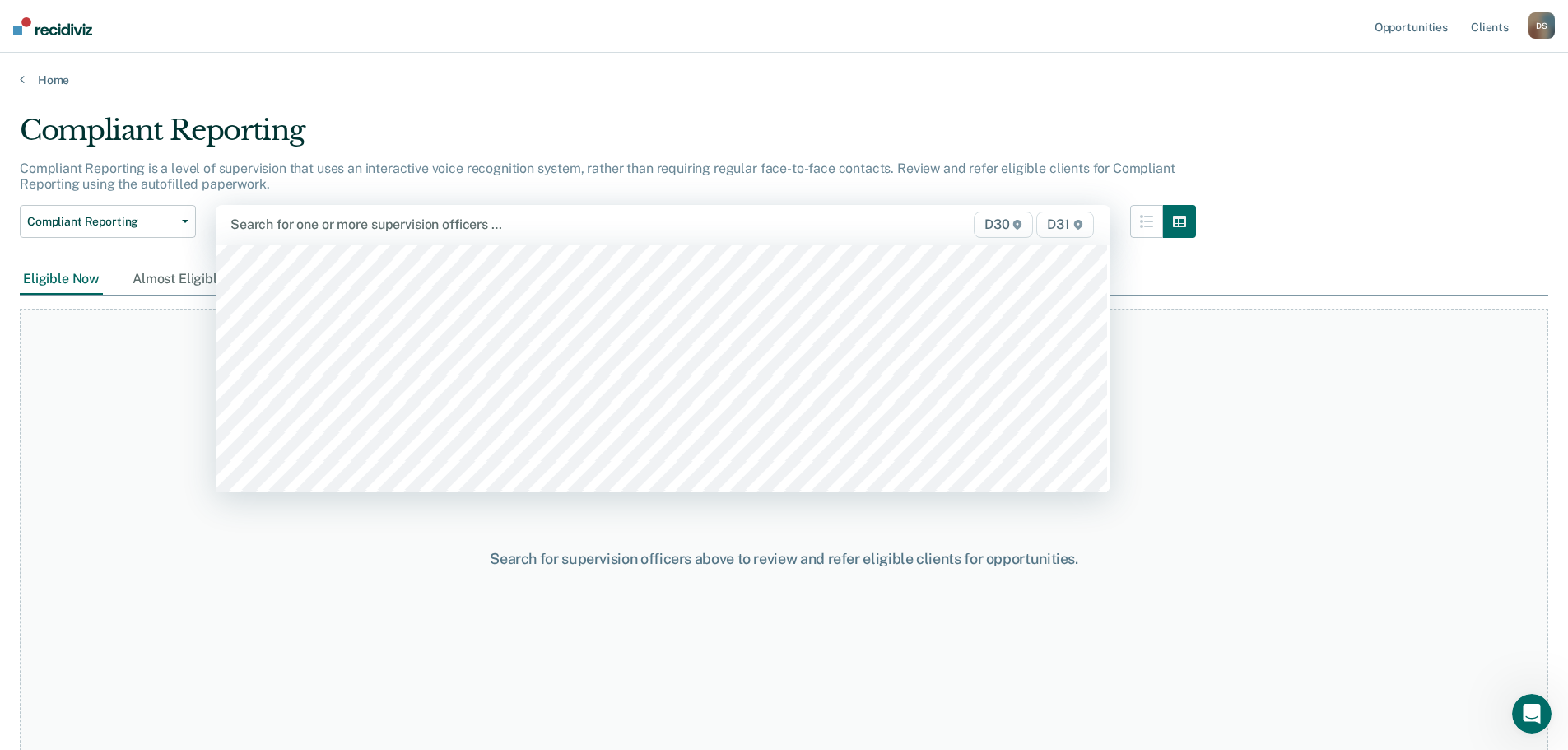
scroll to position [1235, 0]
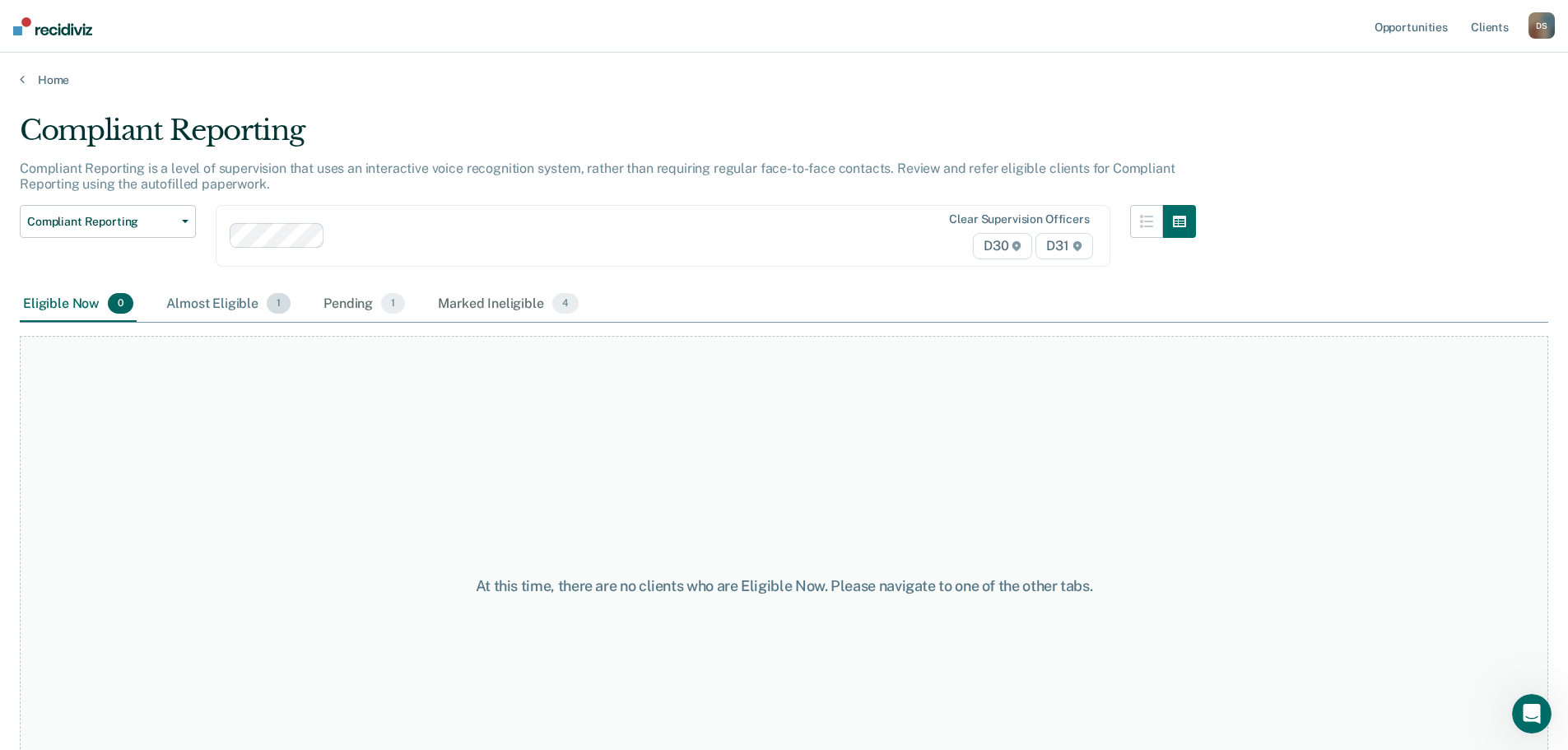
click at [239, 300] on div "Almost Eligible 1" at bounding box center [228, 305] width 131 height 36
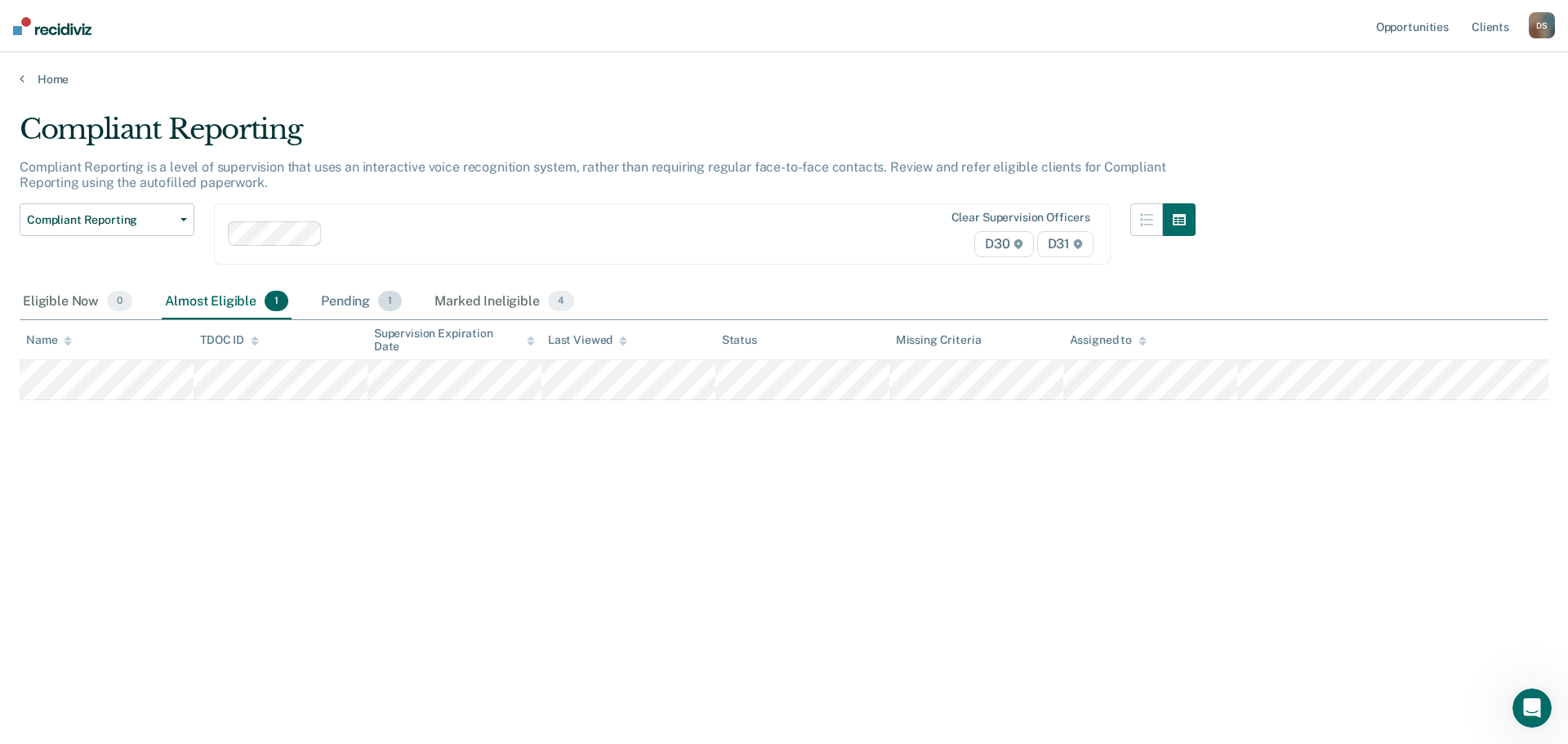
click at [350, 296] on div "Pending 1" at bounding box center [360, 302] width 87 height 36
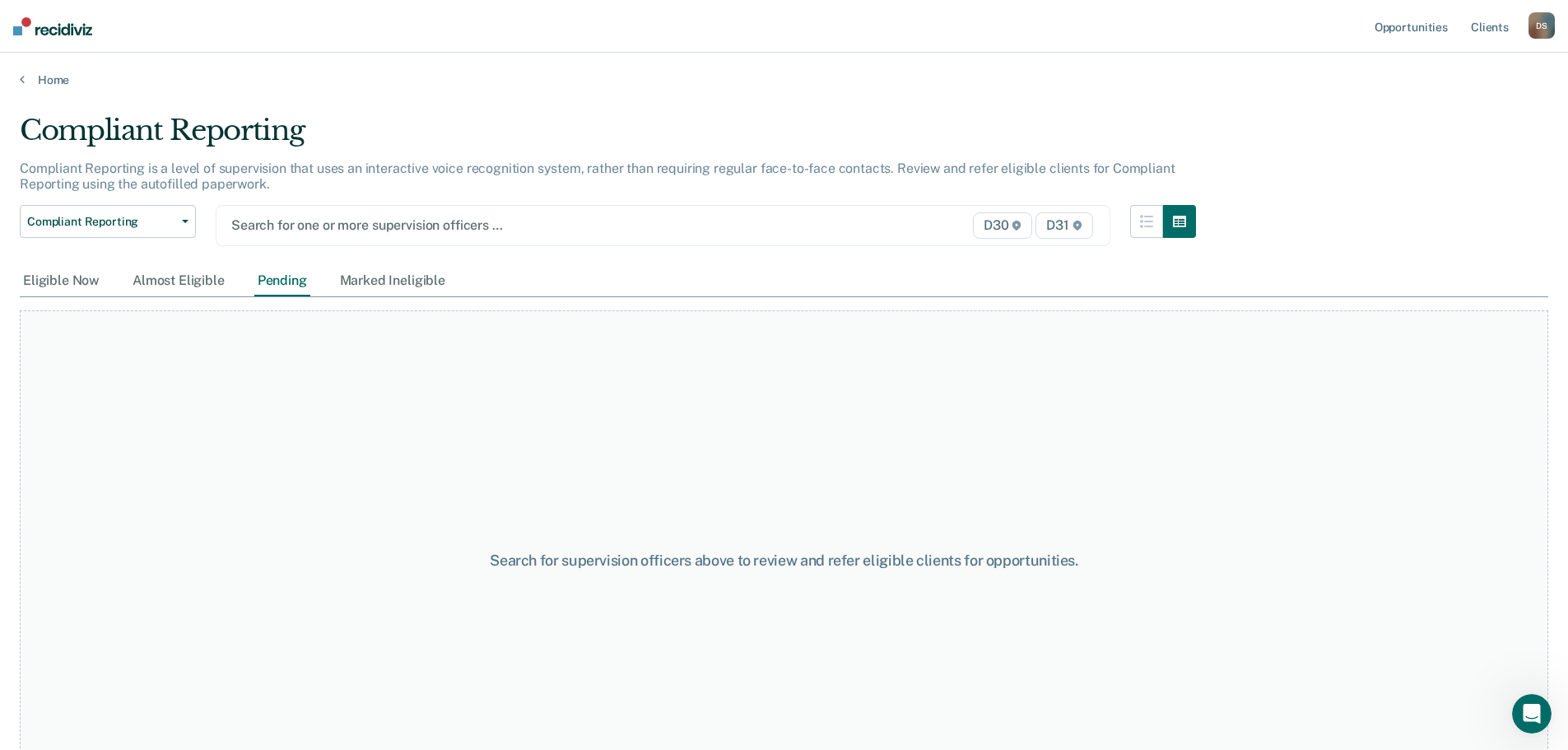
click at [309, 230] on div at bounding box center [533, 225] width 604 height 19
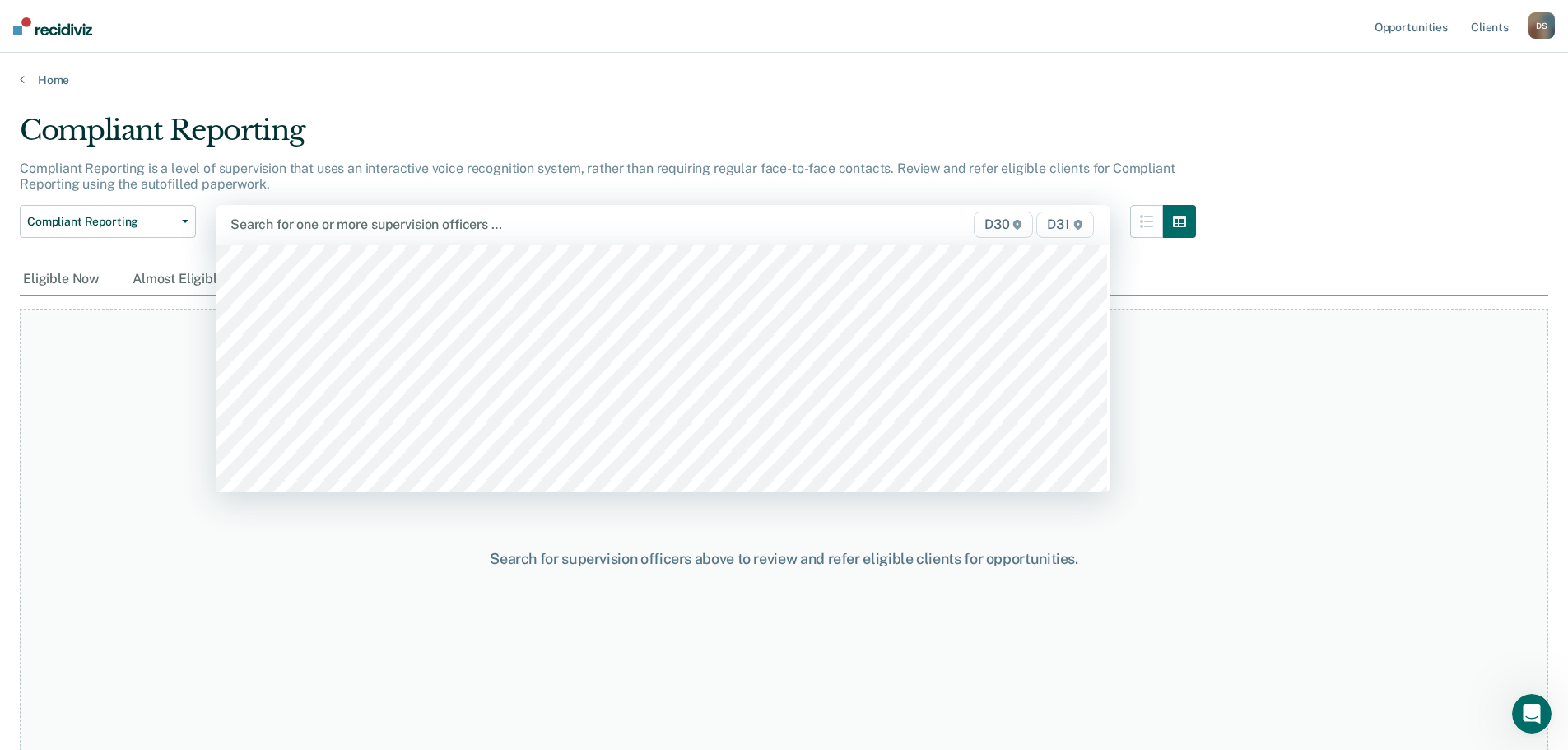
scroll to position [1482, 0]
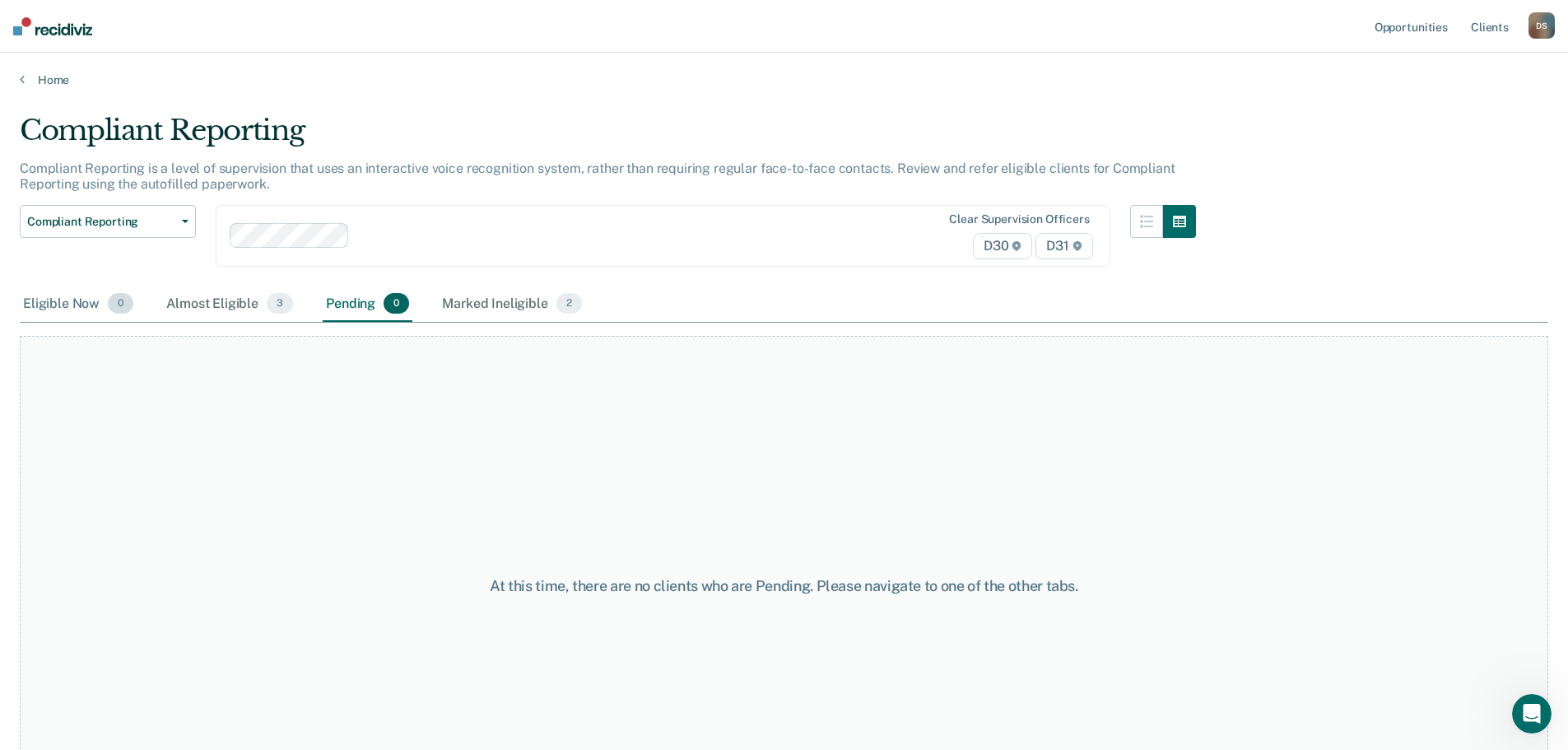
click at [29, 307] on div "Eligible Now 0" at bounding box center [78, 305] width 117 height 36
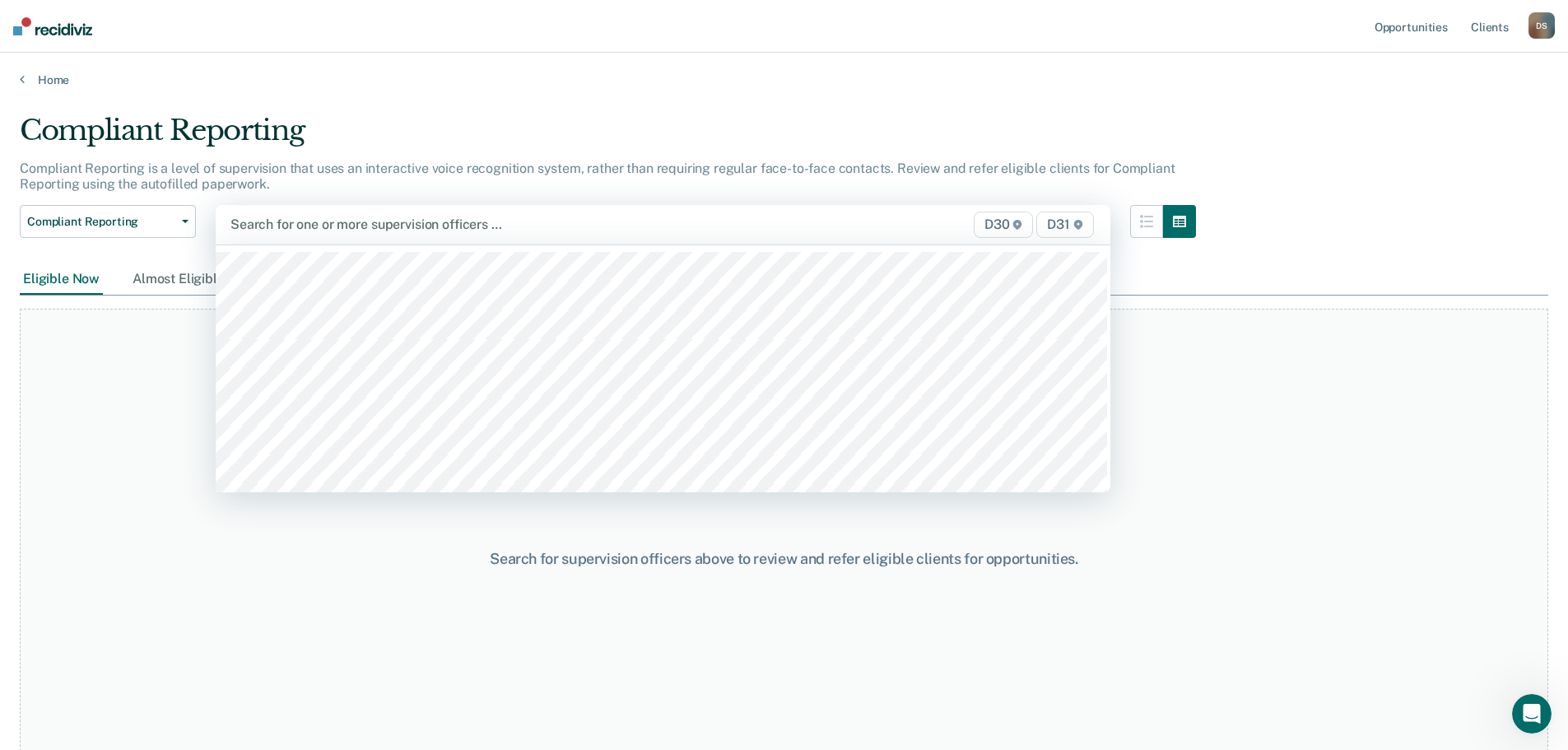
click at [330, 234] on div at bounding box center [532, 225] width 604 height 19
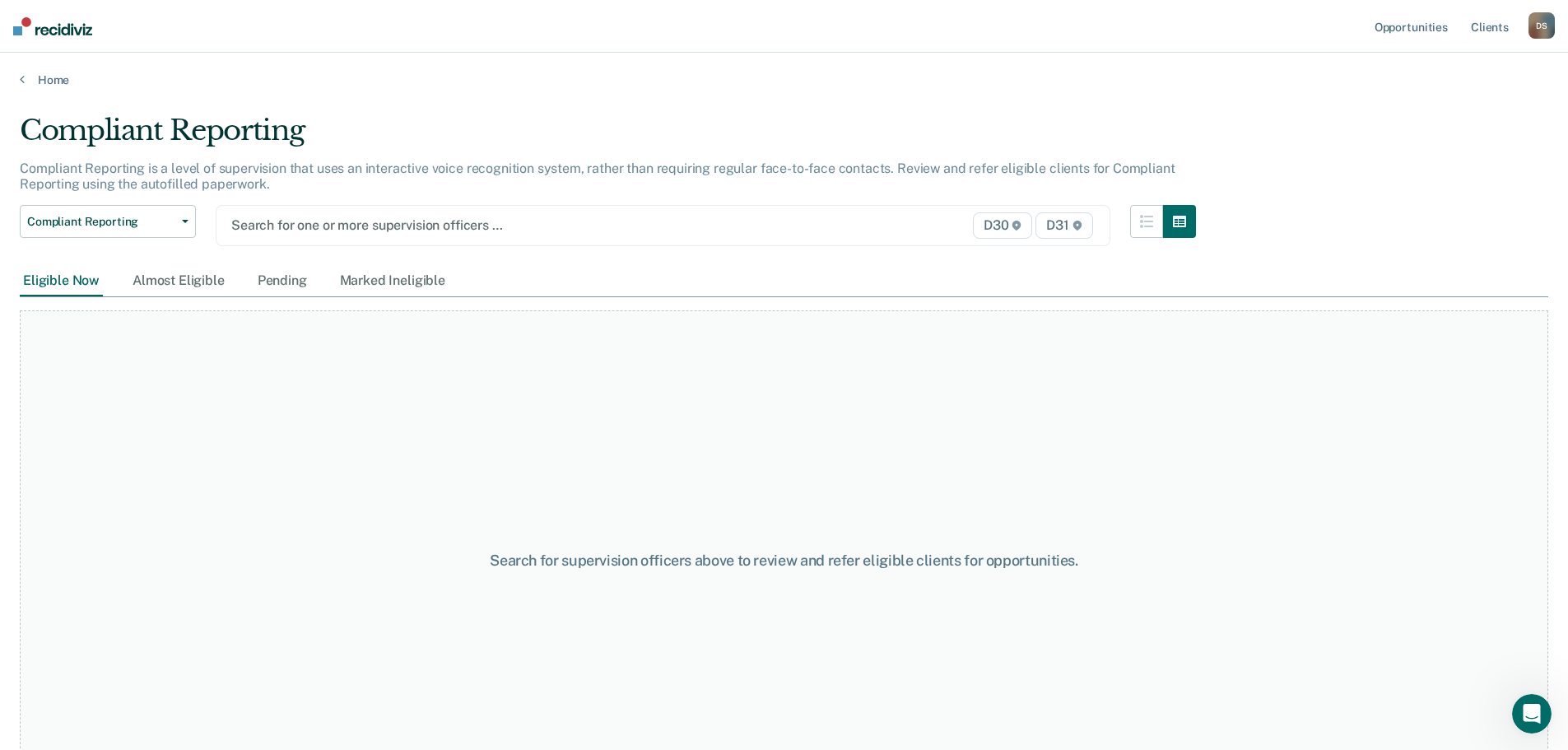
click at [324, 230] on div at bounding box center [533, 225] width 604 height 19
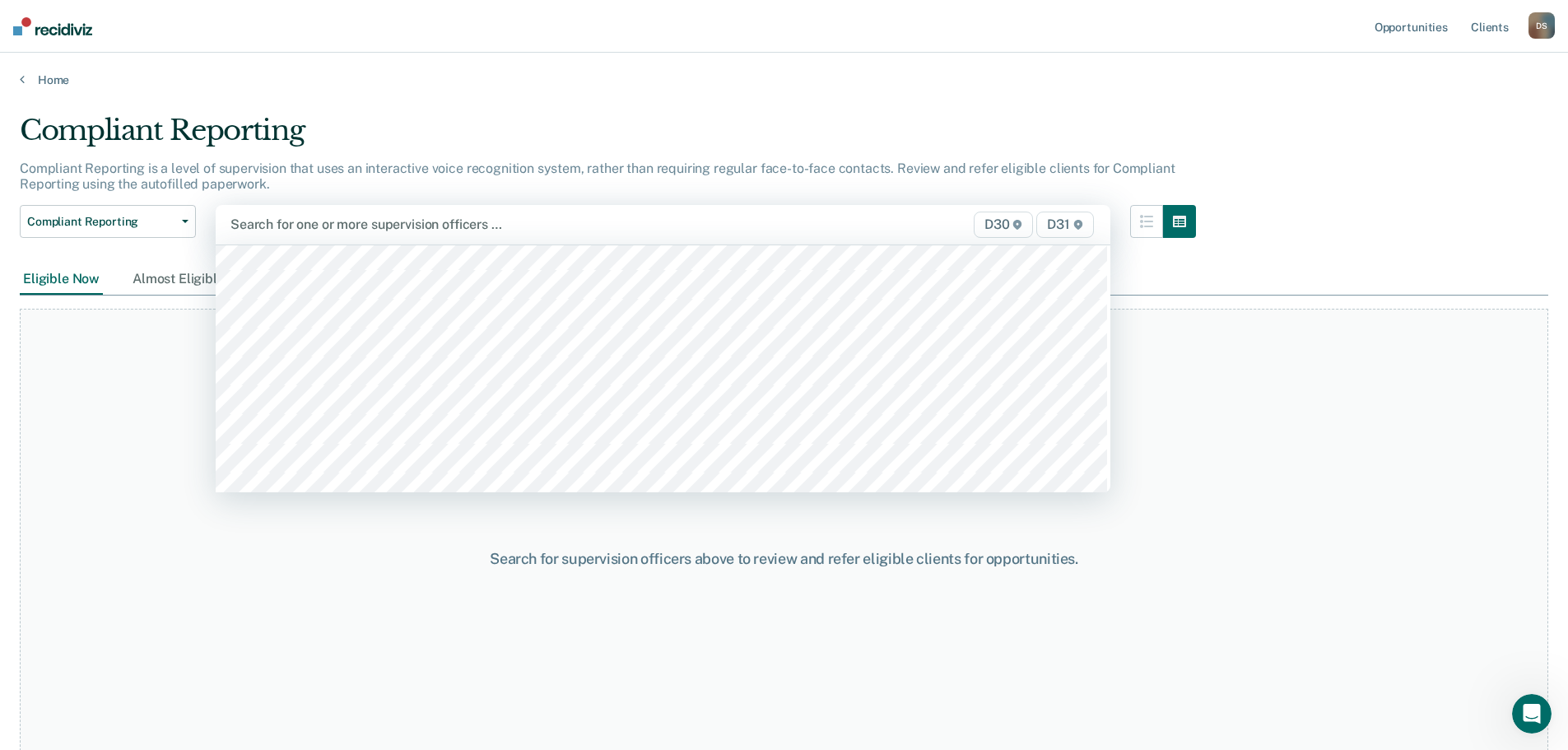
scroll to position [1482, 0]
click at [329, 244] on div "Search for one or more supervision officers … D30 D31" at bounding box center [663, 225] width 895 height 40
click at [338, 236] on div "Search for one or more supervision officers …" at bounding box center [533, 225] width 608 height 23
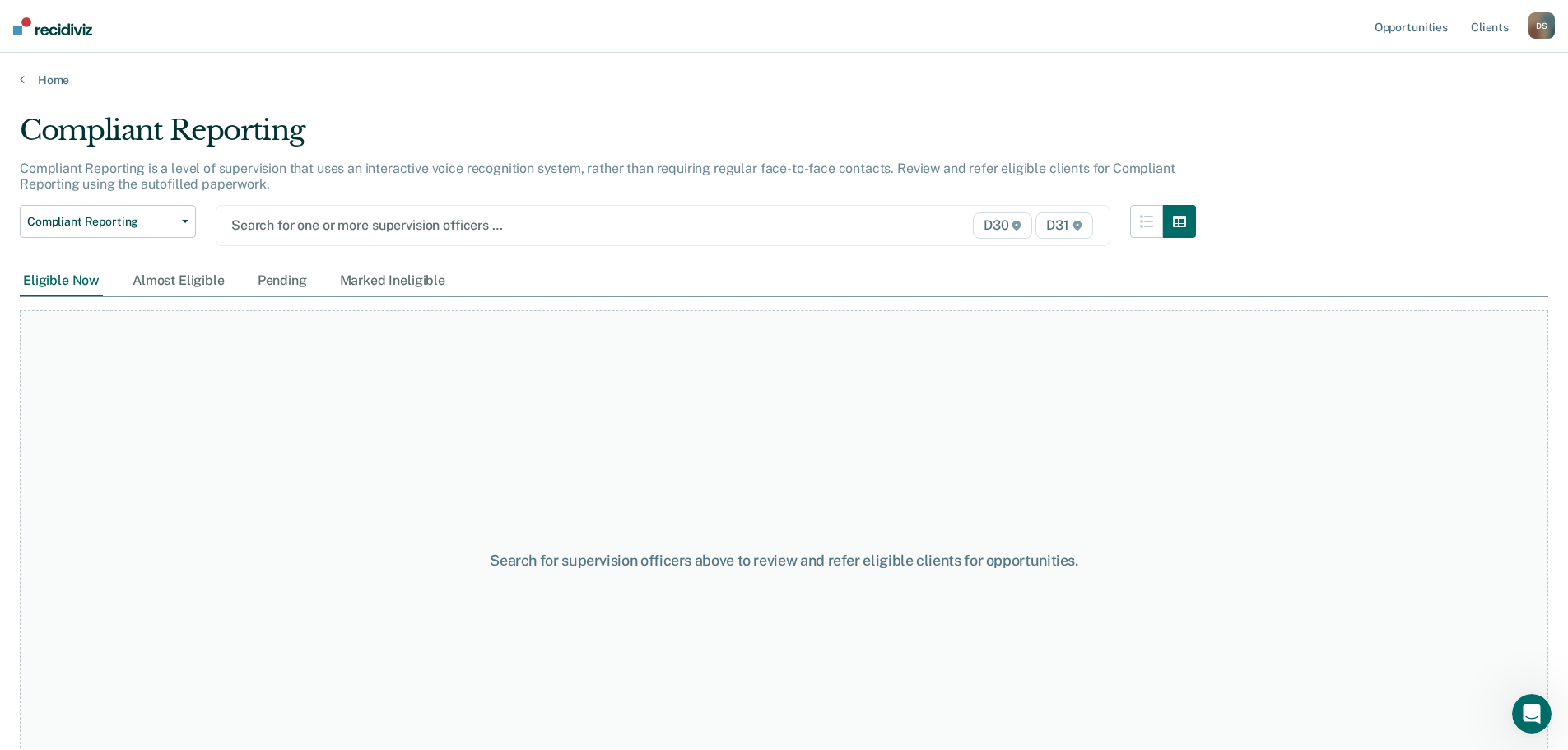
click at [330, 253] on div "Compliant Reporting Compliant Reporting Supervision Level Downgrade Suspension …" at bounding box center [608, 235] width 1176 height 61
click at [326, 235] on div at bounding box center [533, 225] width 604 height 19
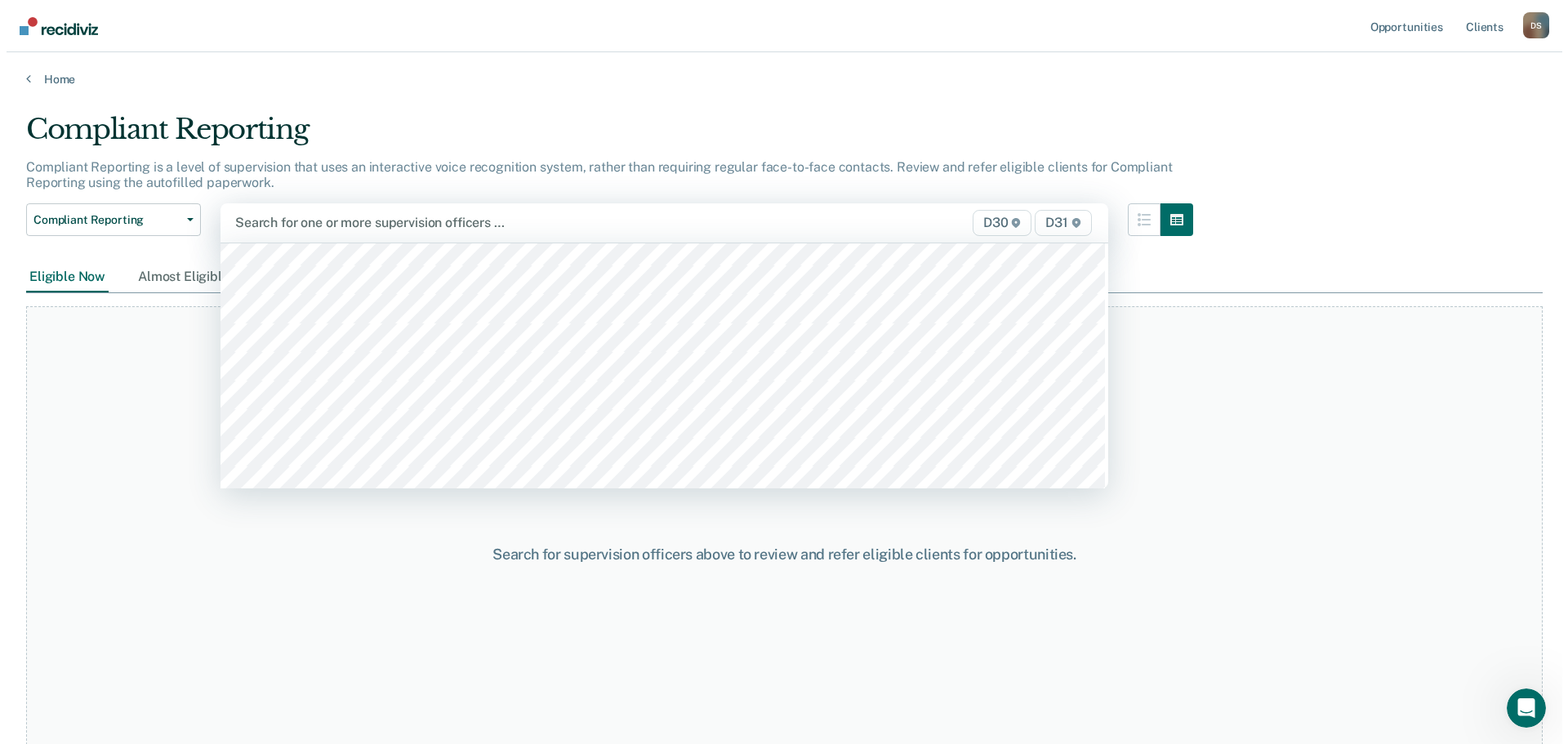
scroll to position [1878, 0]
